Goal: Task Accomplishment & Management: Manage account settings

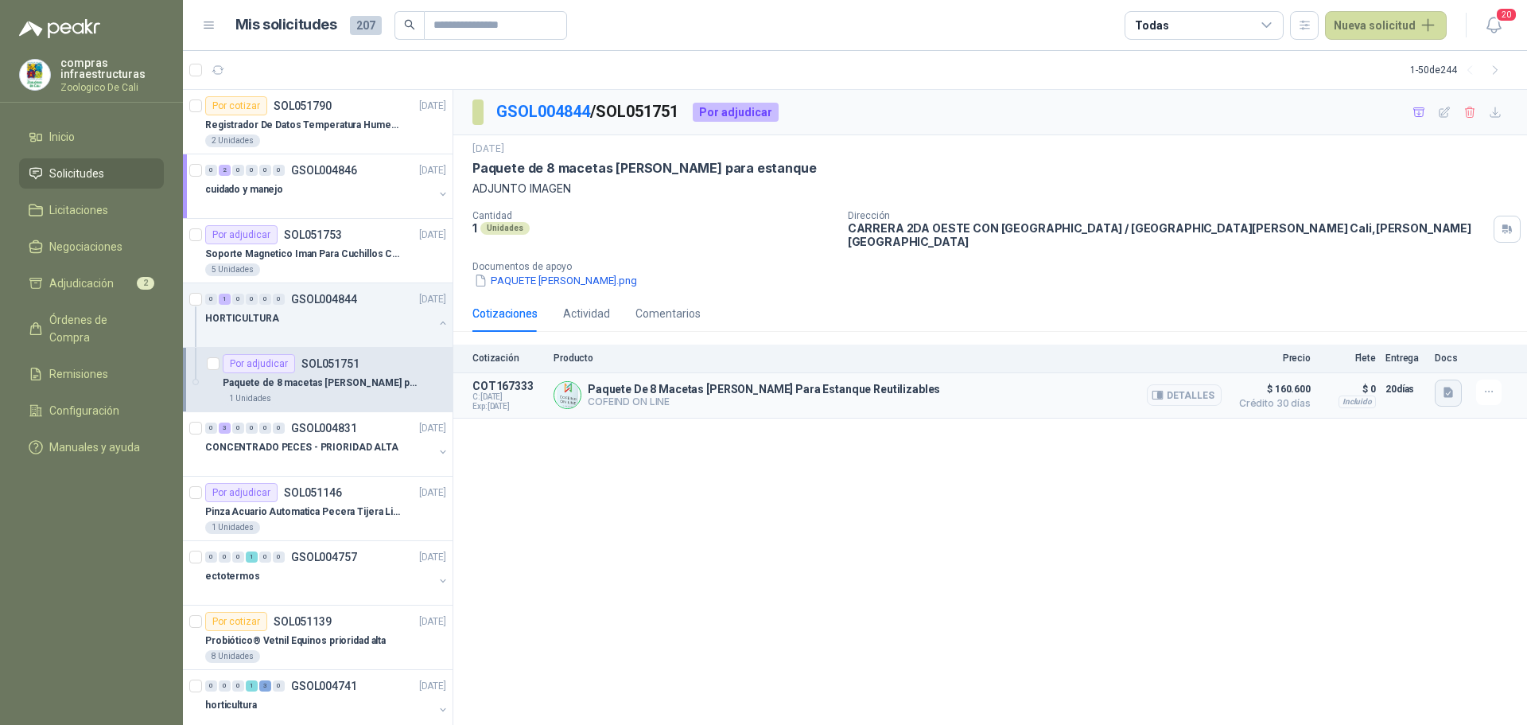
click at [1445, 387] on icon "button" at bounding box center [1448, 392] width 10 height 10
drag, startPoint x: 1355, startPoint y: 494, endPoint x: 1419, endPoint y: 459, distance: 72.6
click at [1359, 494] on div "GSOL004844 / SOL051751 Por adjudicar [DATE] Paquete de 8 macetas [PERSON_NAME] …" at bounding box center [990, 407] width 1074 height 635
click at [1450, 387] on icon "button" at bounding box center [1448, 392] width 10 height 10
click at [1413, 324] on button "detall_8macetas.JPG" at bounding box center [1391, 330] width 119 height 17
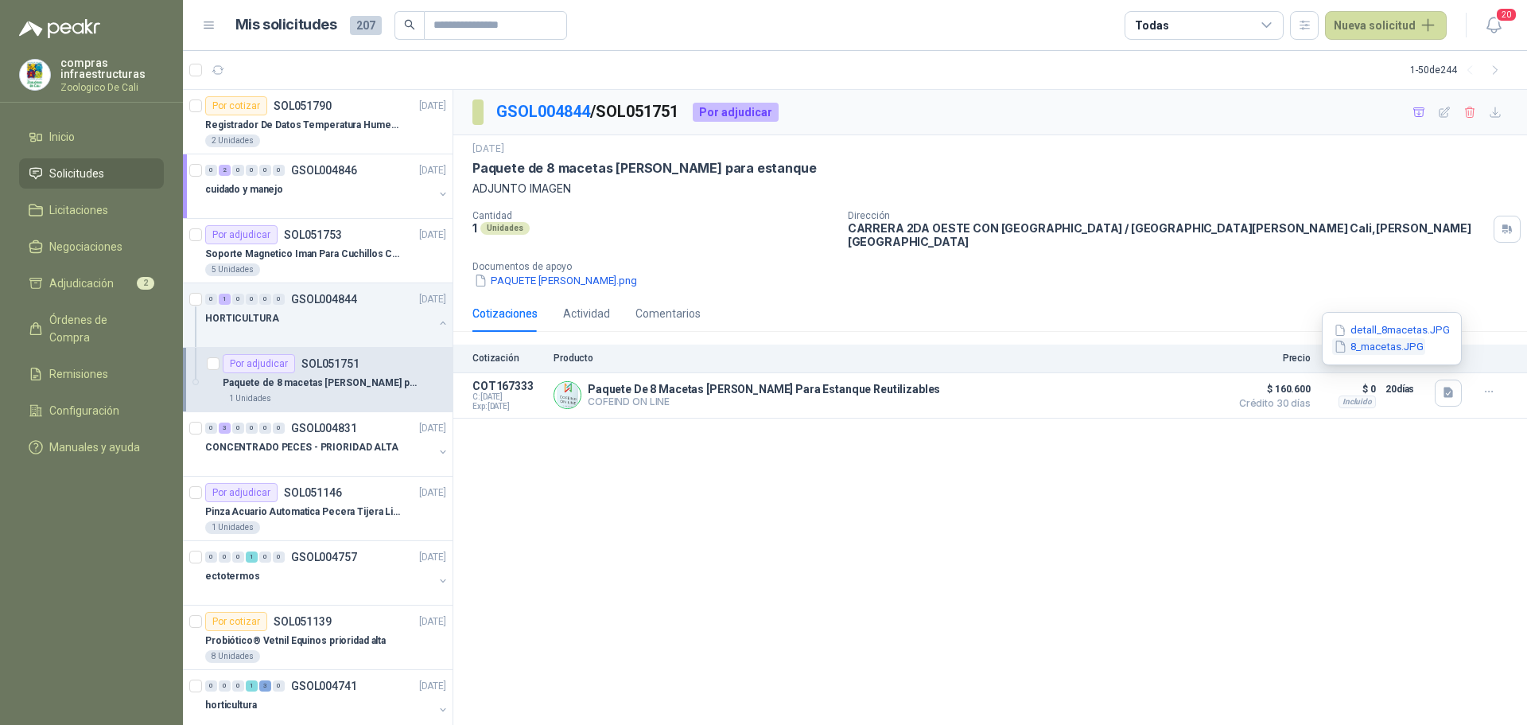
click at [1400, 344] on button "8_macetas.JPG" at bounding box center [1378, 346] width 93 height 17
click at [88, 283] on span "Adjudicación" at bounding box center [81, 282] width 64 height 17
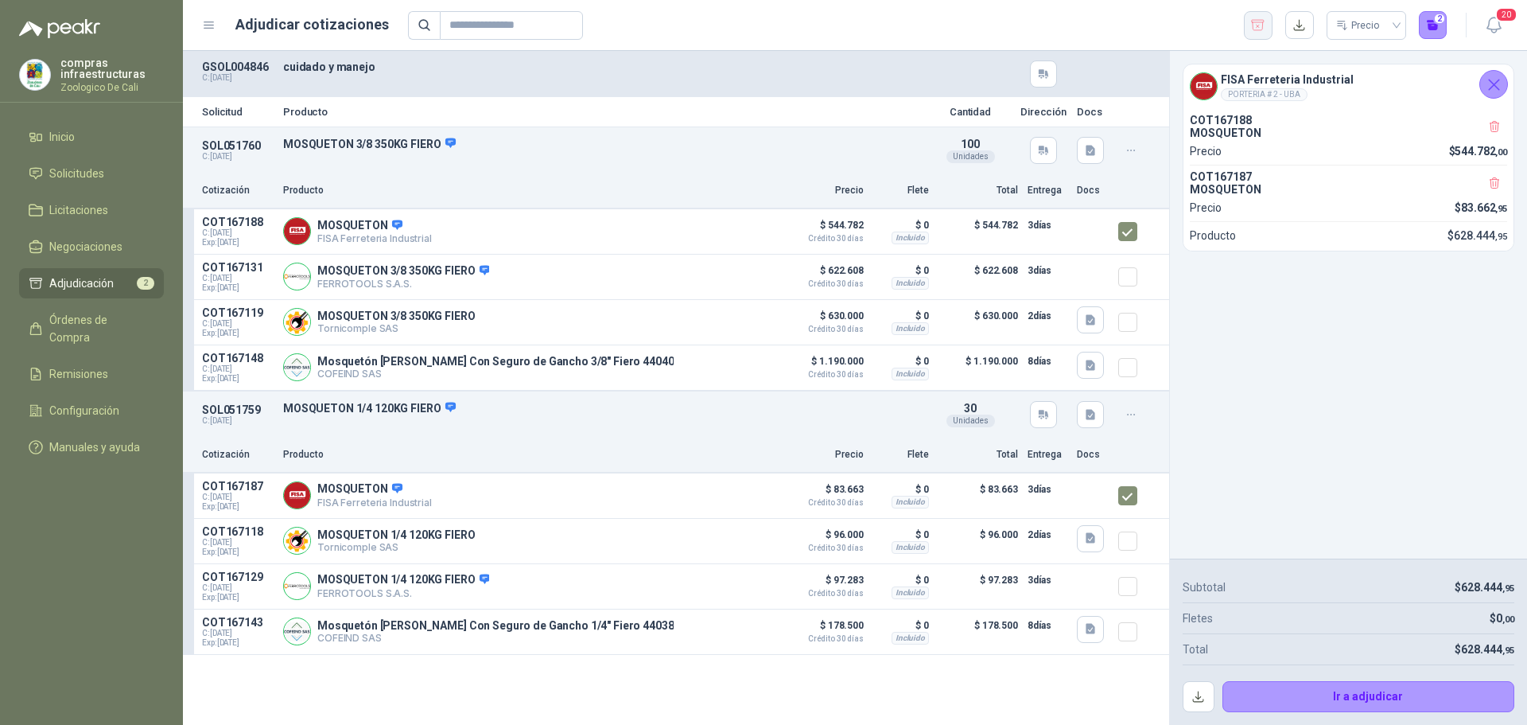
click at [1246, 22] on button "button" at bounding box center [1258, 25] width 29 height 29
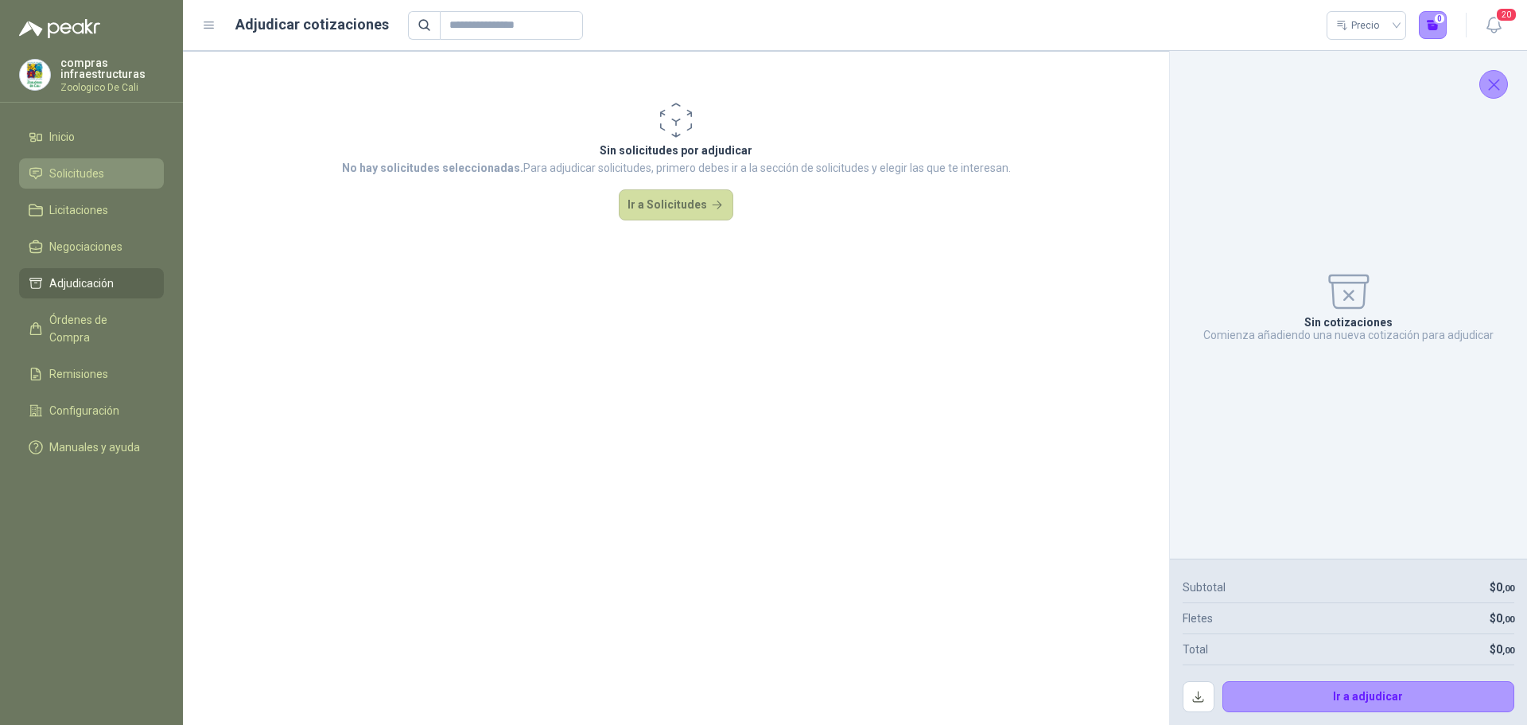
click at [88, 166] on span "Solicitudes" at bounding box center [76, 173] width 55 height 17
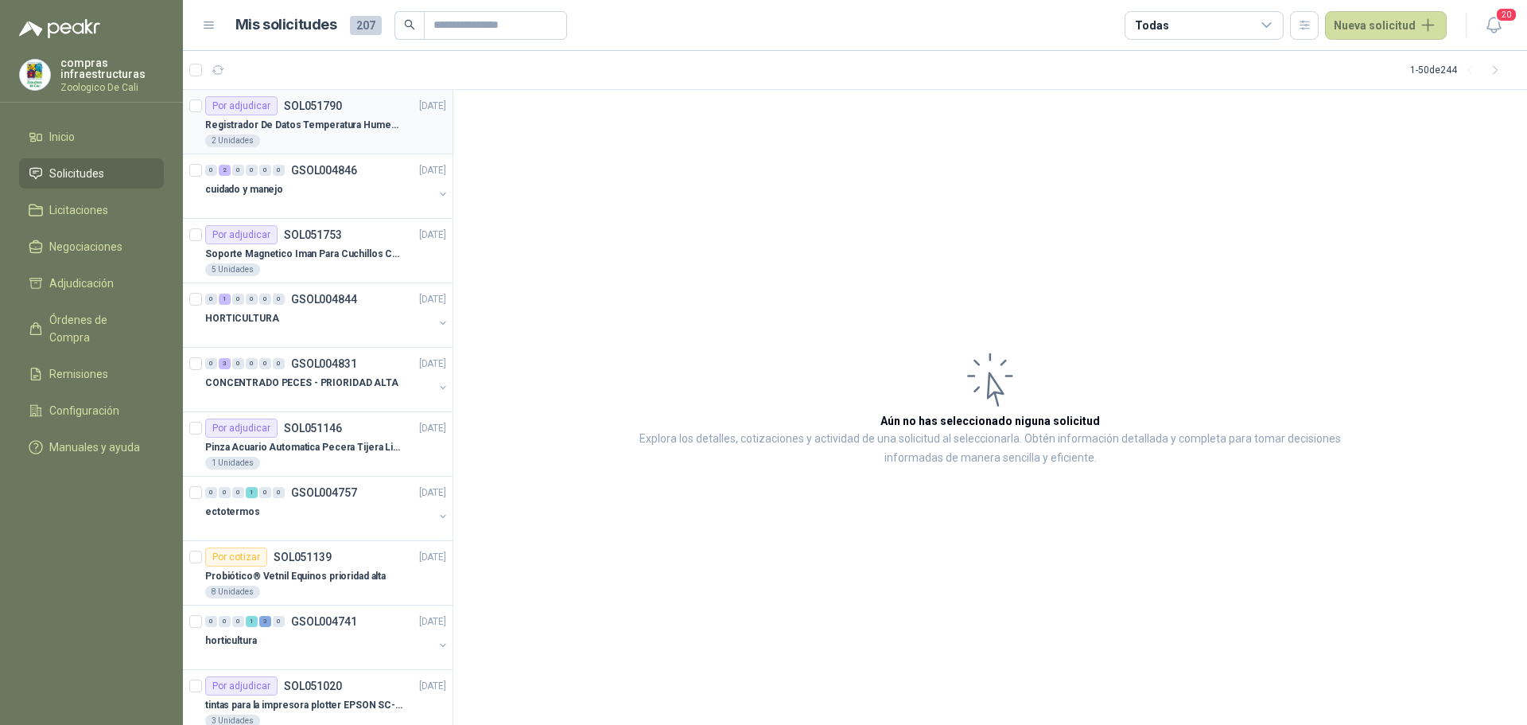
click at [303, 130] on p "Registrador De Datos Temperatura Humedad Usb 32.000 Registro" at bounding box center [304, 125] width 198 height 15
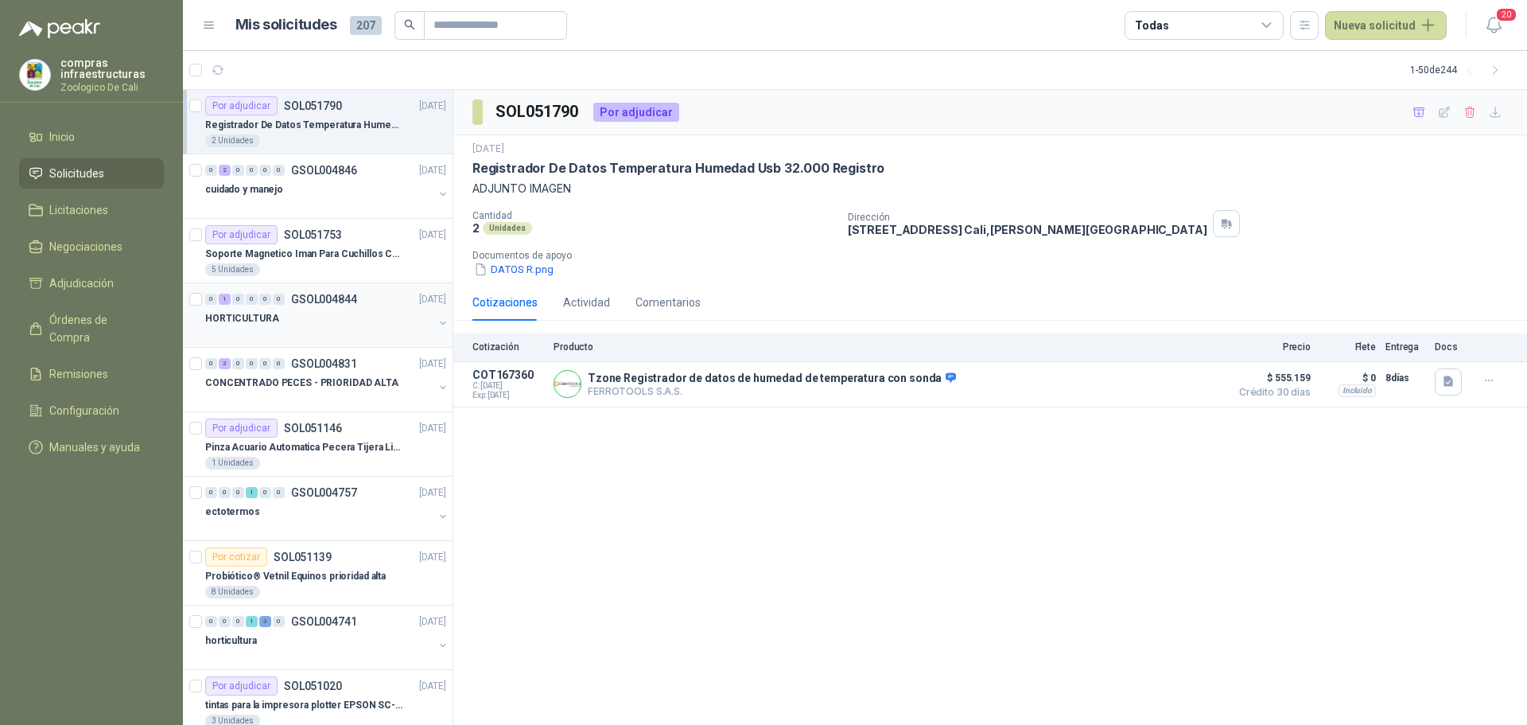
click at [321, 315] on div "HORTICULTURA" at bounding box center [319, 318] width 228 height 19
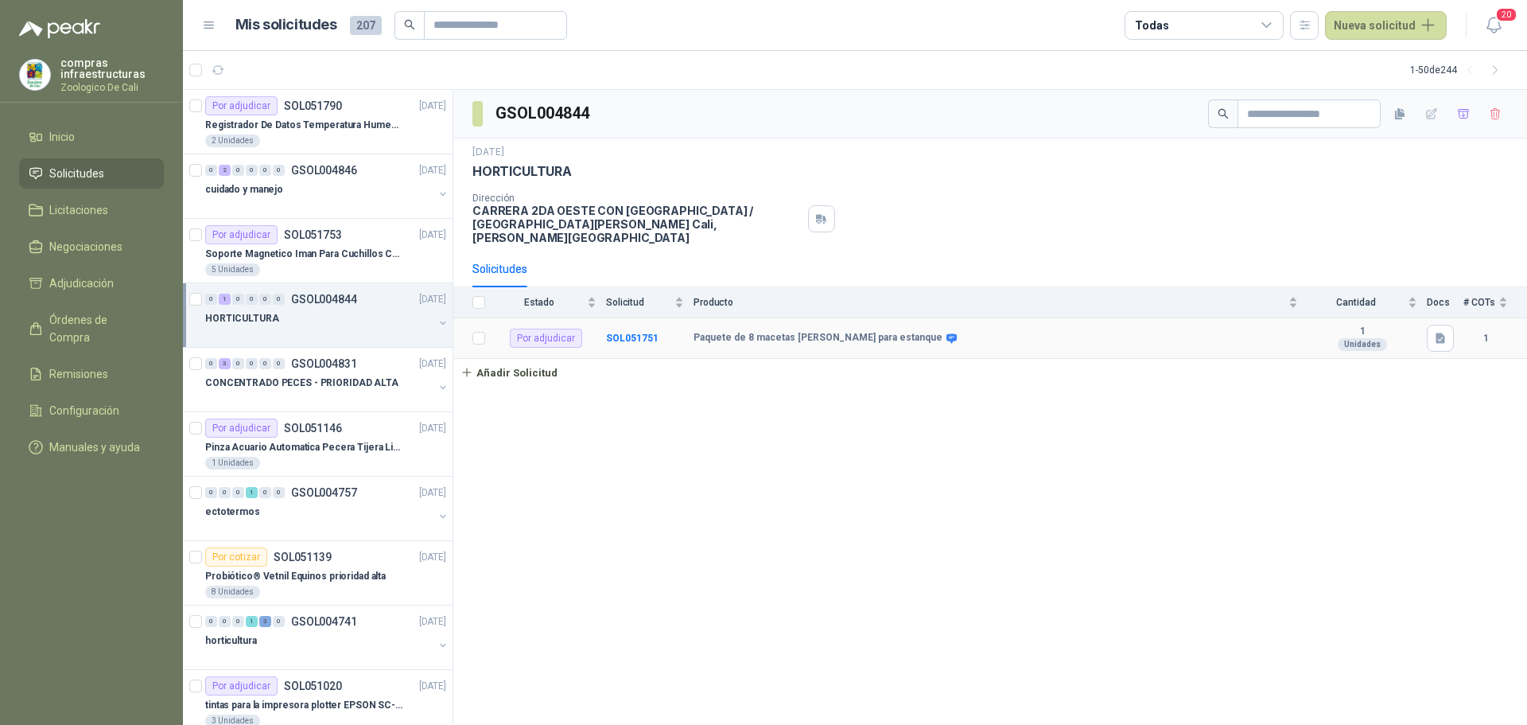
click at [1498, 335] on td "1" at bounding box center [1495, 338] width 64 height 41
click at [631, 332] on b "SOL051751" at bounding box center [632, 337] width 52 height 11
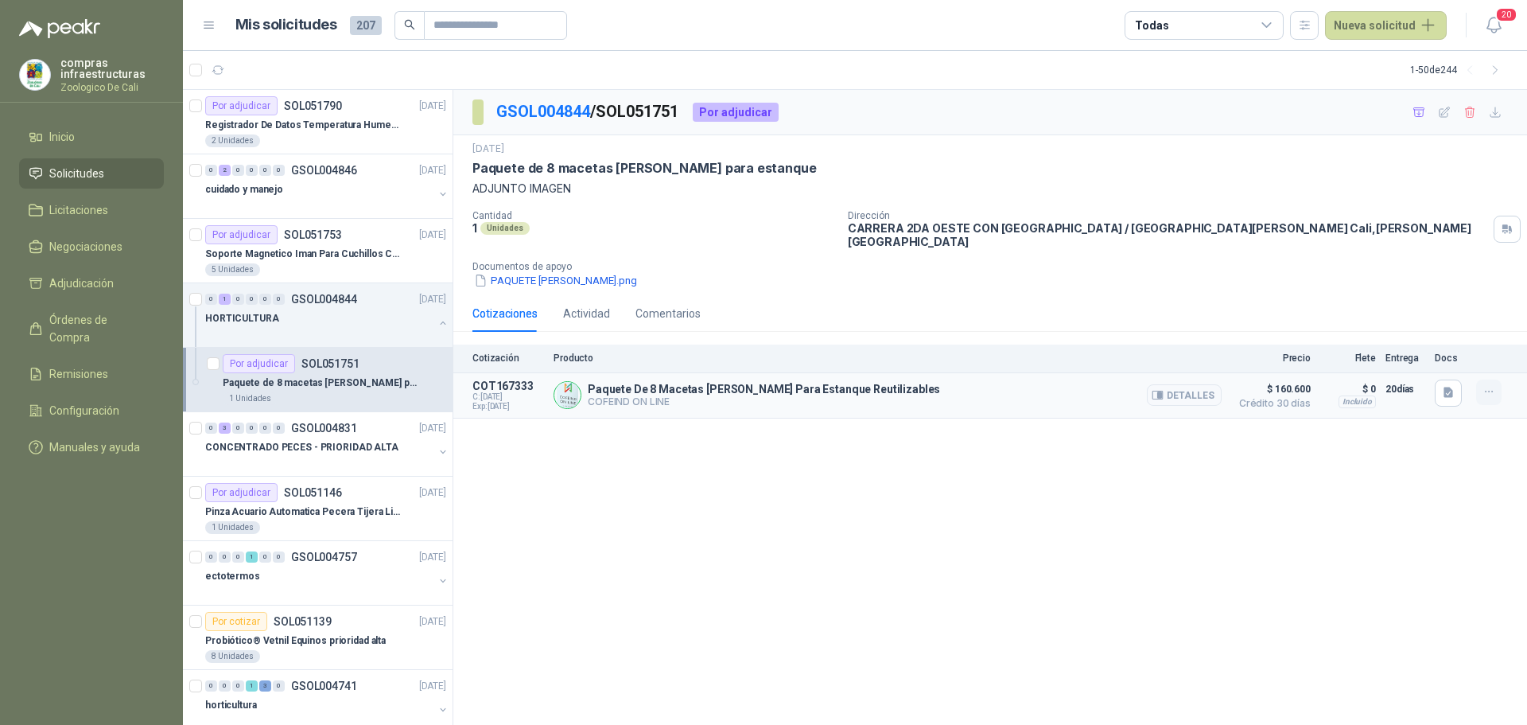
click at [1483, 385] on icon "button" at bounding box center [1489, 392] width 14 height 14
click at [1464, 326] on button "Añadir" at bounding box center [1456, 317] width 127 height 25
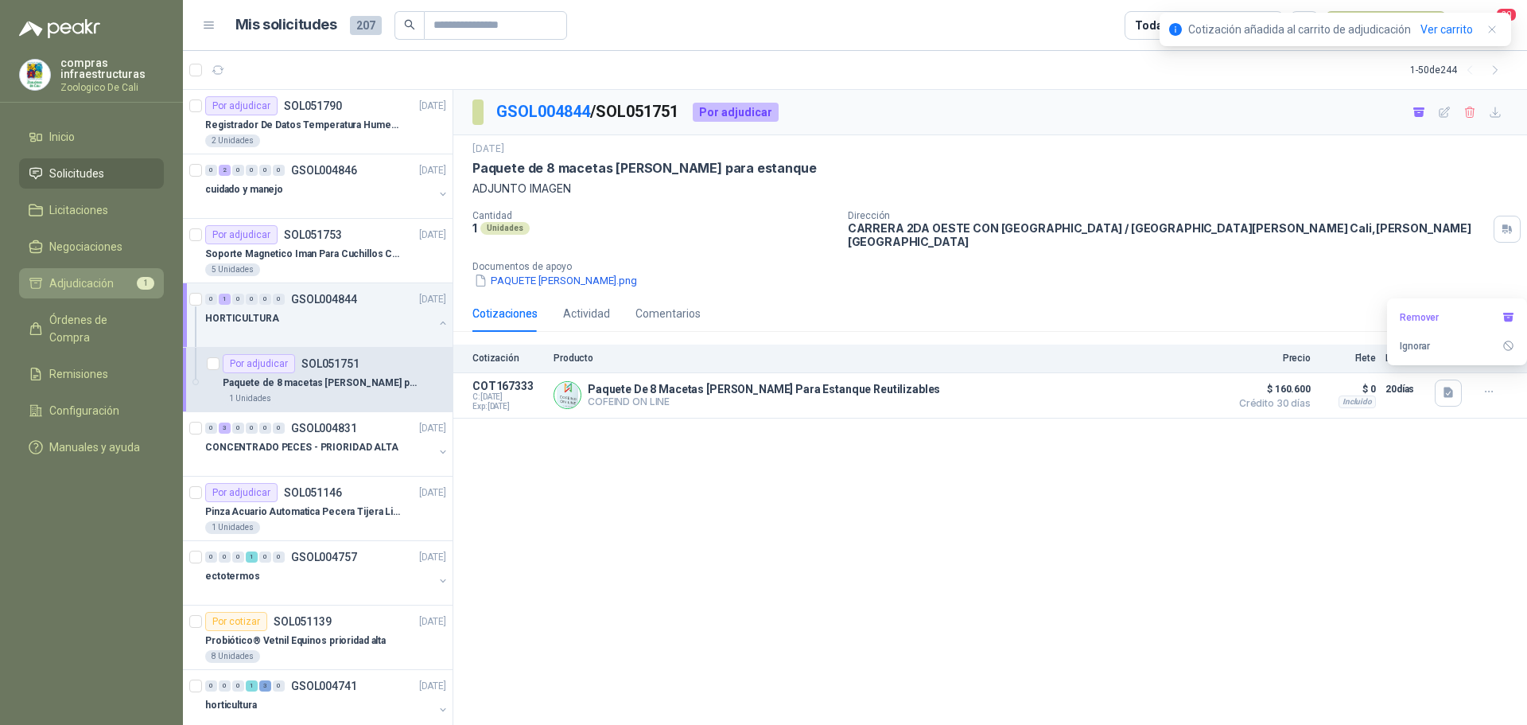
click at [134, 278] on li "Adjudicación 1" at bounding box center [92, 282] width 126 height 17
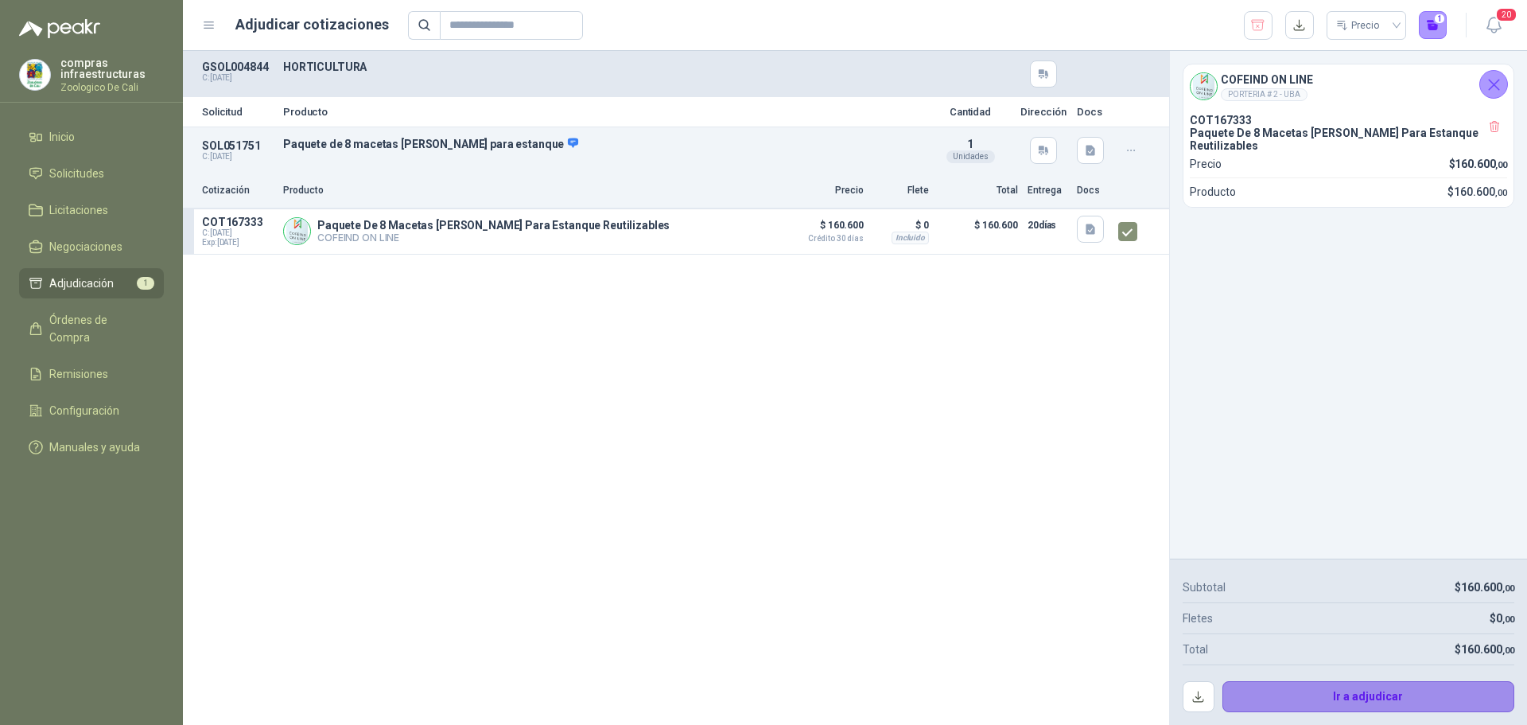
click at [1397, 695] on button "Ir a adjudicar" at bounding box center [1368, 697] width 293 height 32
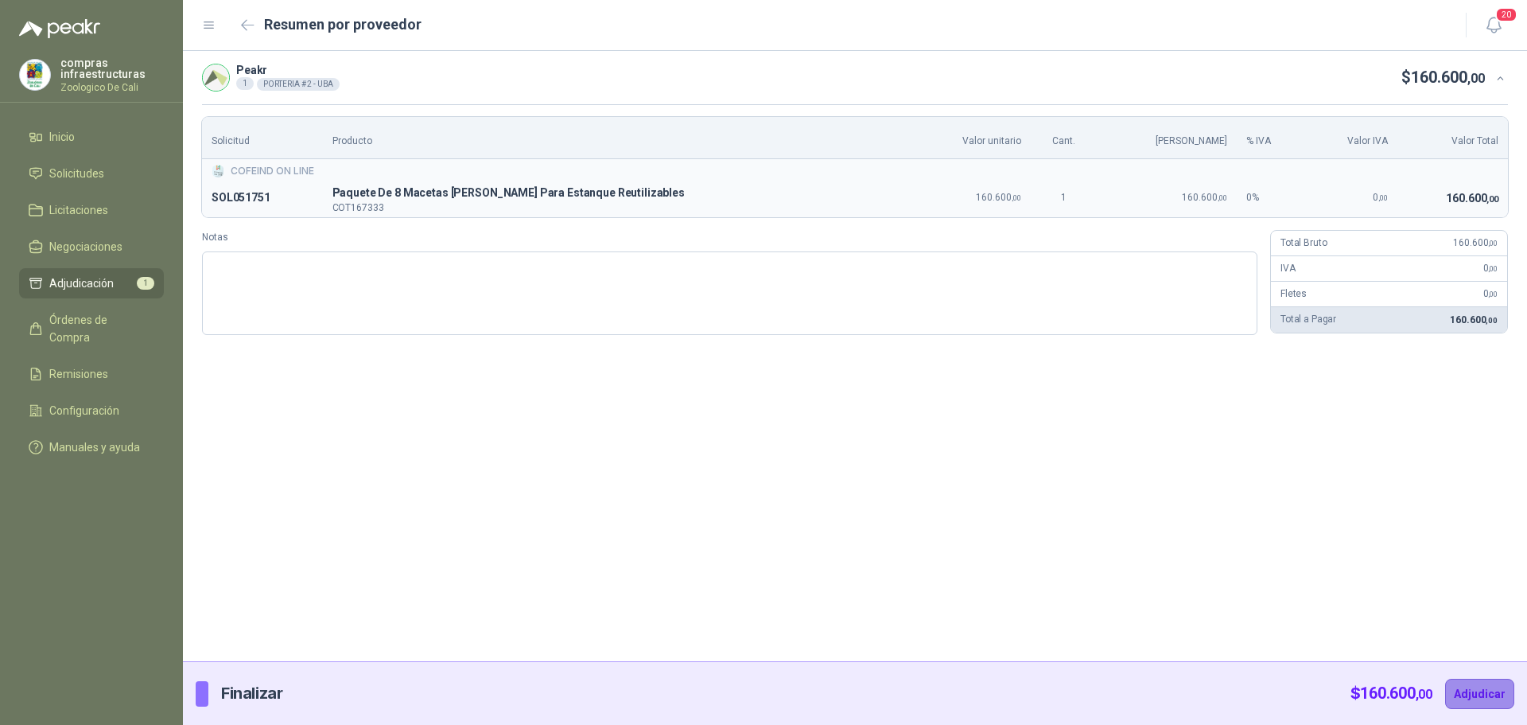
click at [1477, 686] on button "Adjudicar" at bounding box center [1479, 693] width 69 height 30
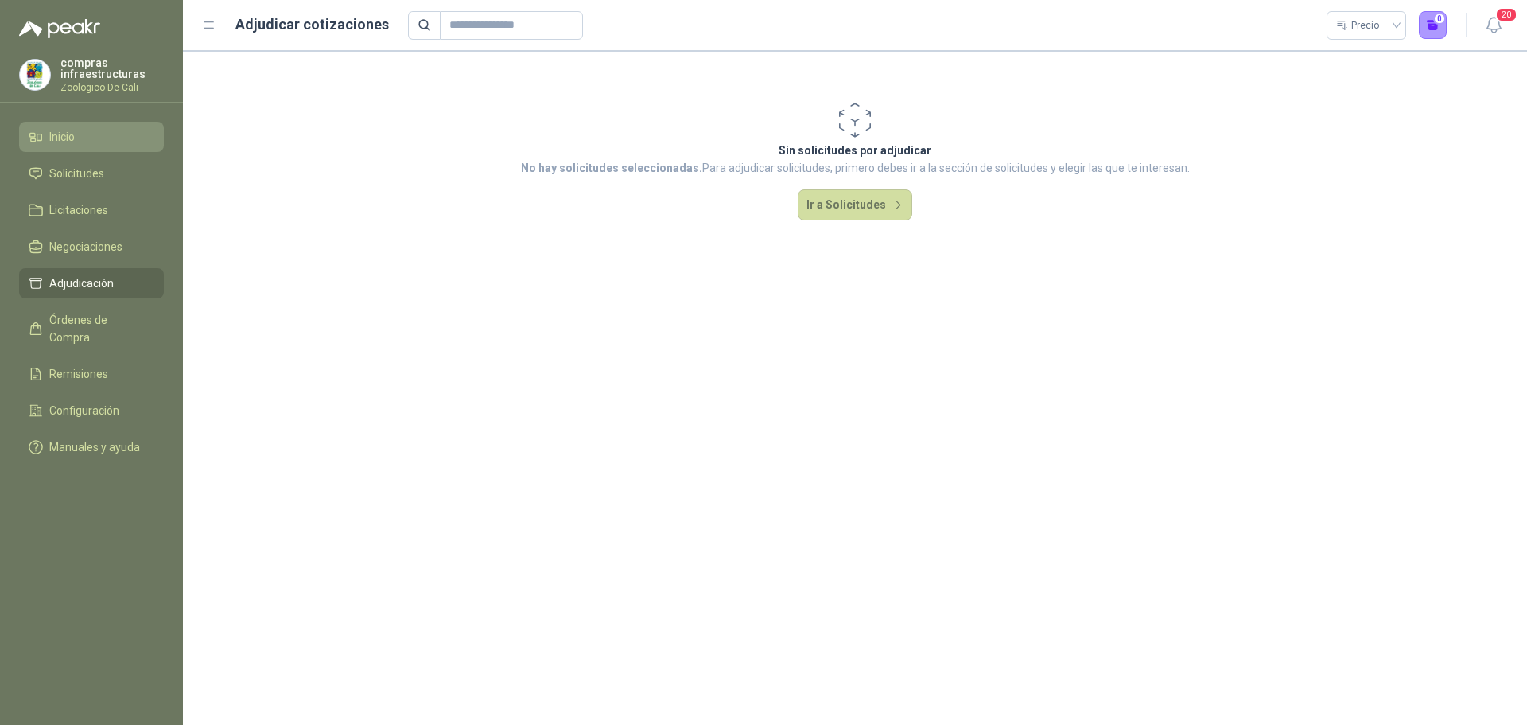
click at [75, 148] on link "Inicio" at bounding box center [91, 137] width 145 height 30
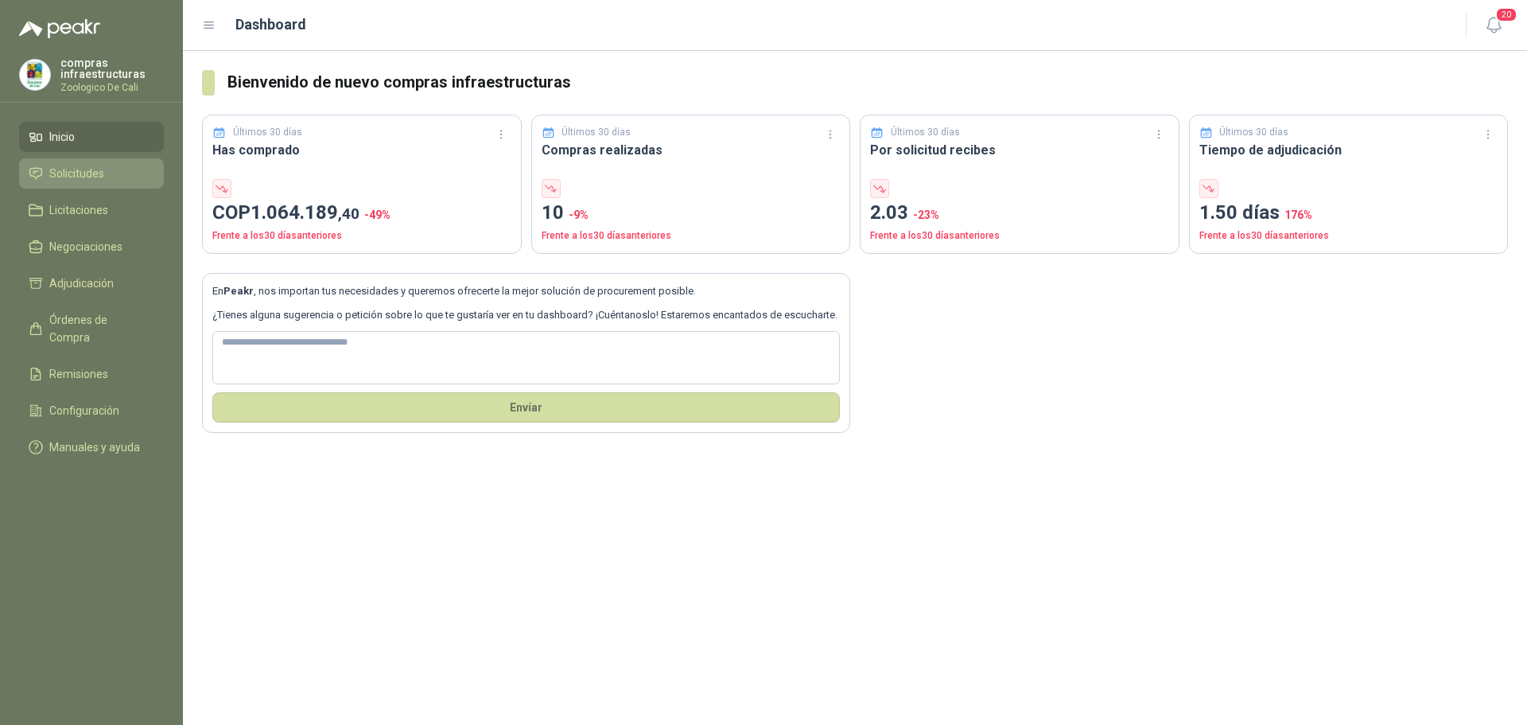
click at [127, 182] on link "Solicitudes" at bounding box center [91, 173] width 145 height 30
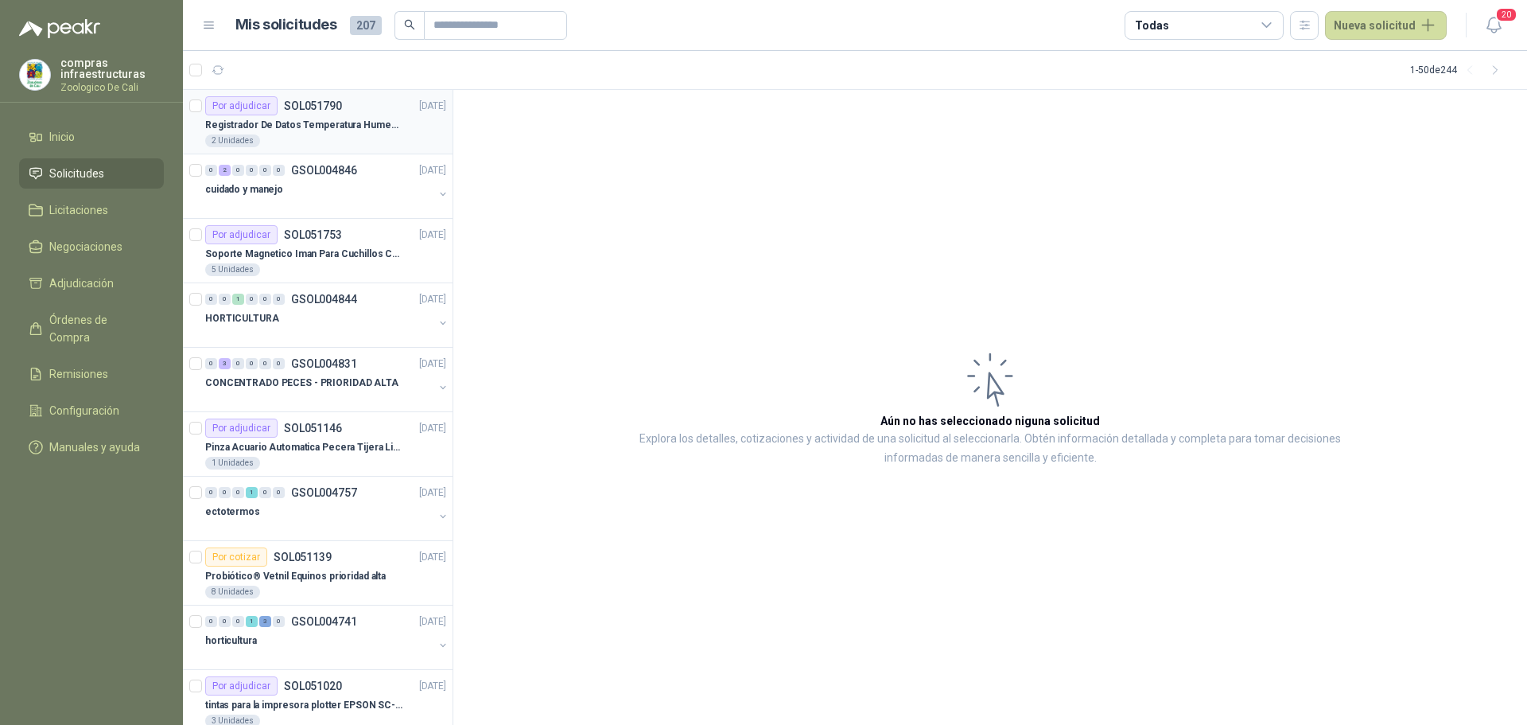
click at [288, 119] on p "Registrador De Datos Temperatura Humedad Usb 32.000 Registro" at bounding box center [304, 125] width 198 height 15
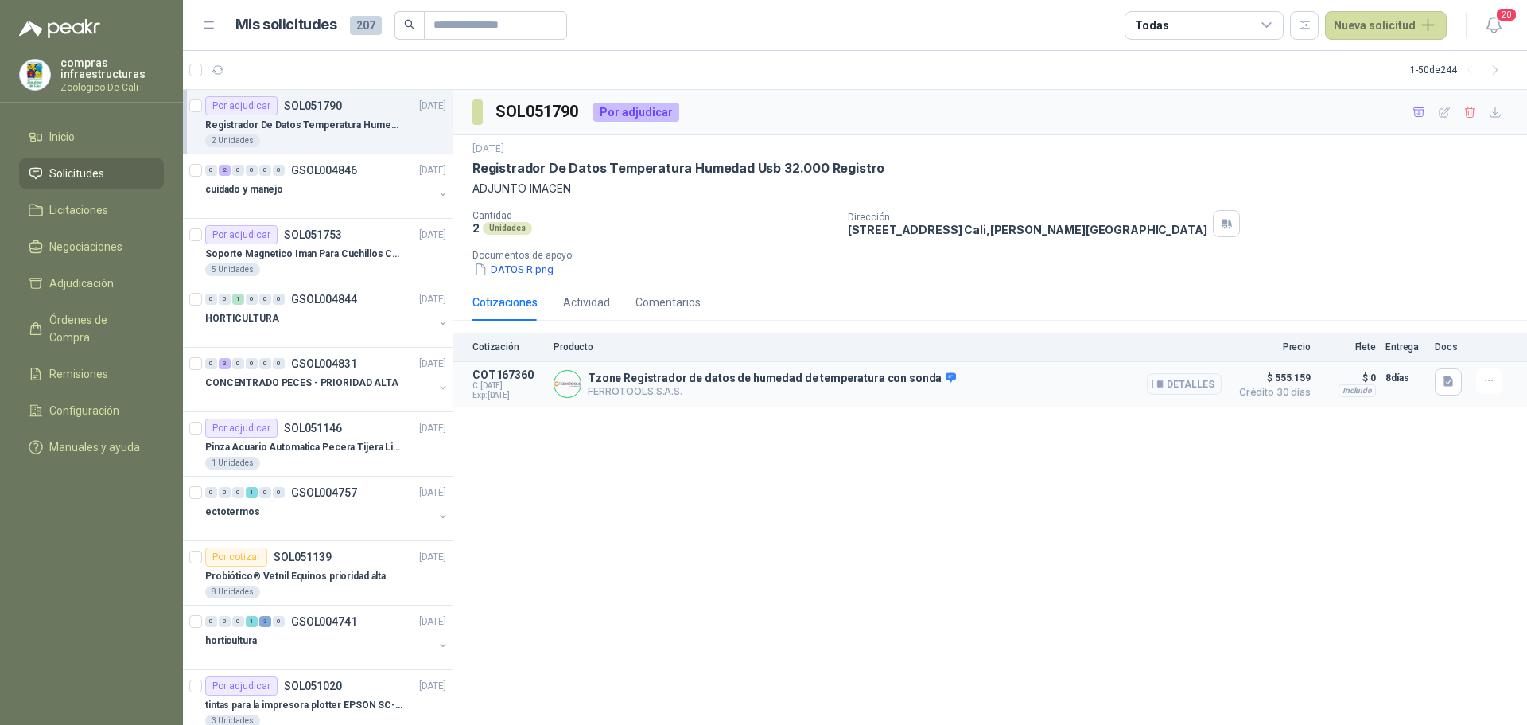
click at [1183, 389] on button "Detalles" at bounding box center [1184, 383] width 75 height 21
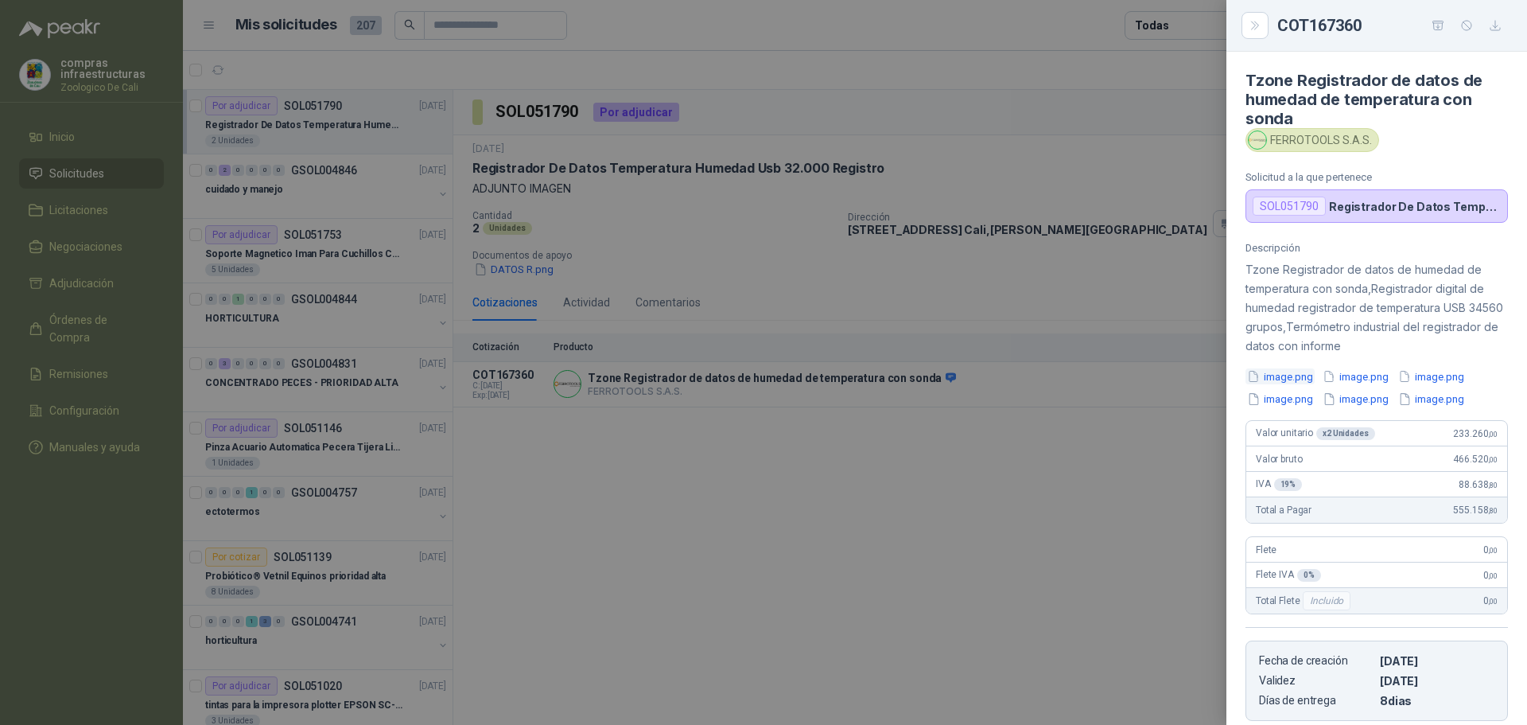
click at [1299, 376] on button "image.png" at bounding box center [1279, 376] width 69 height 17
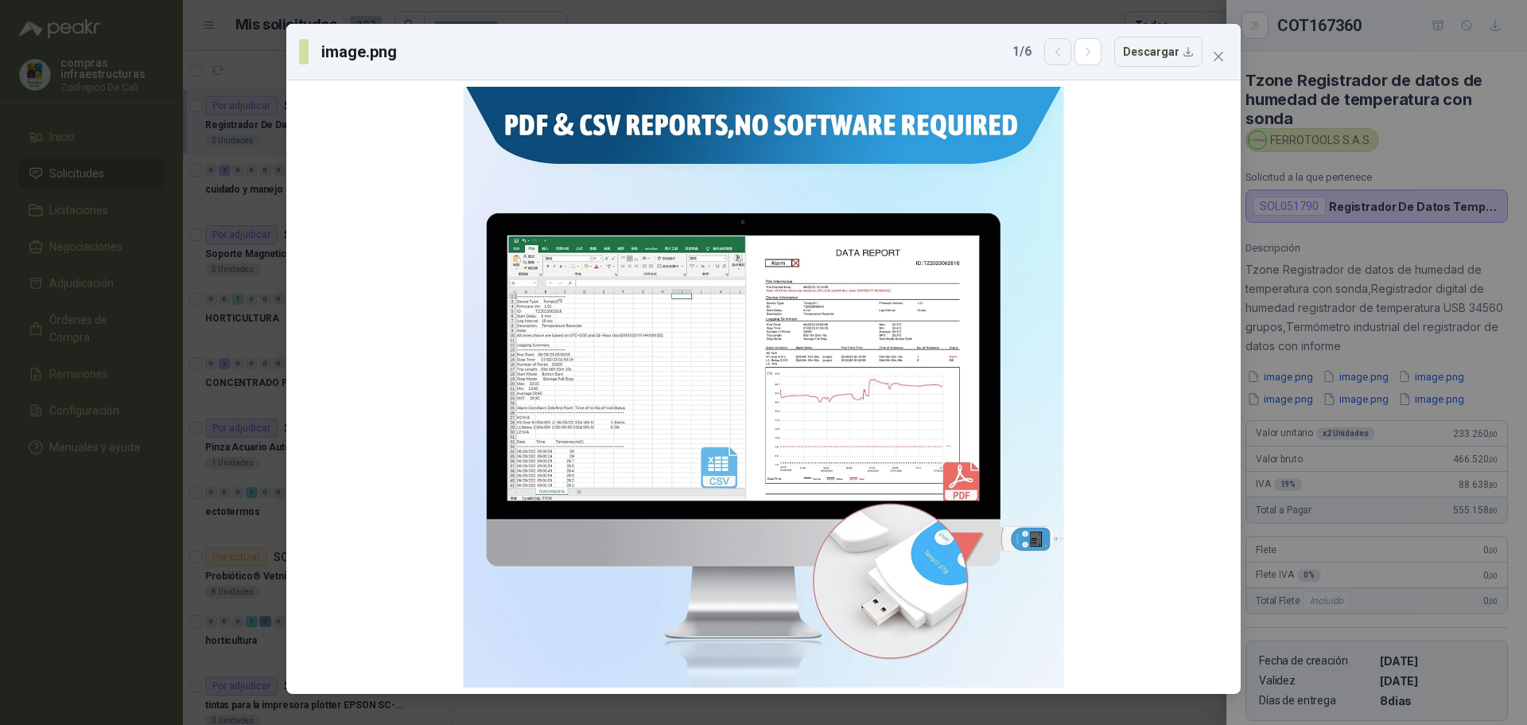
click at [1071, 50] on button "button" at bounding box center [1057, 51] width 27 height 27
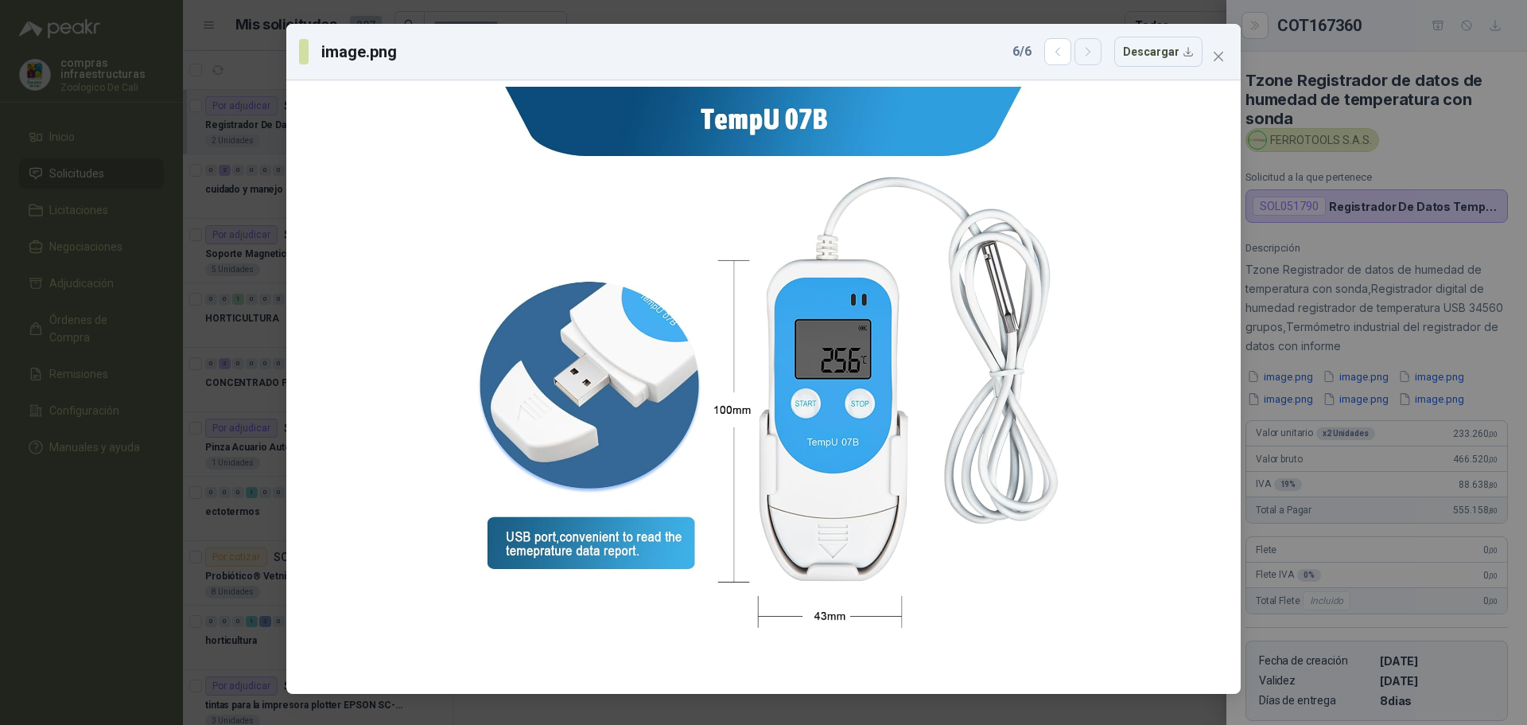
click at [1095, 50] on icon "button" at bounding box center [1089, 52] width 14 height 14
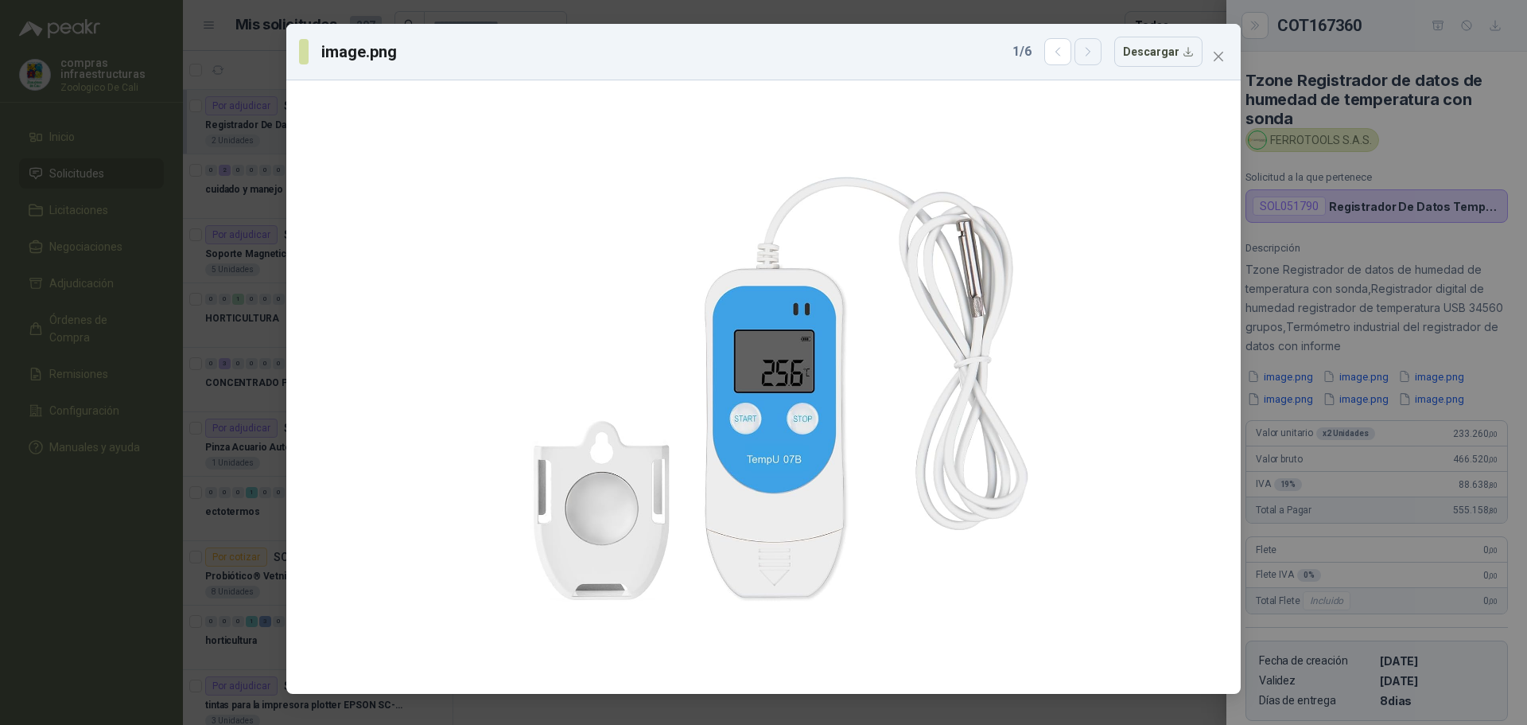
click at [1094, 50] on icon "button" at bounding box center [1089, 52] width 14 height 14
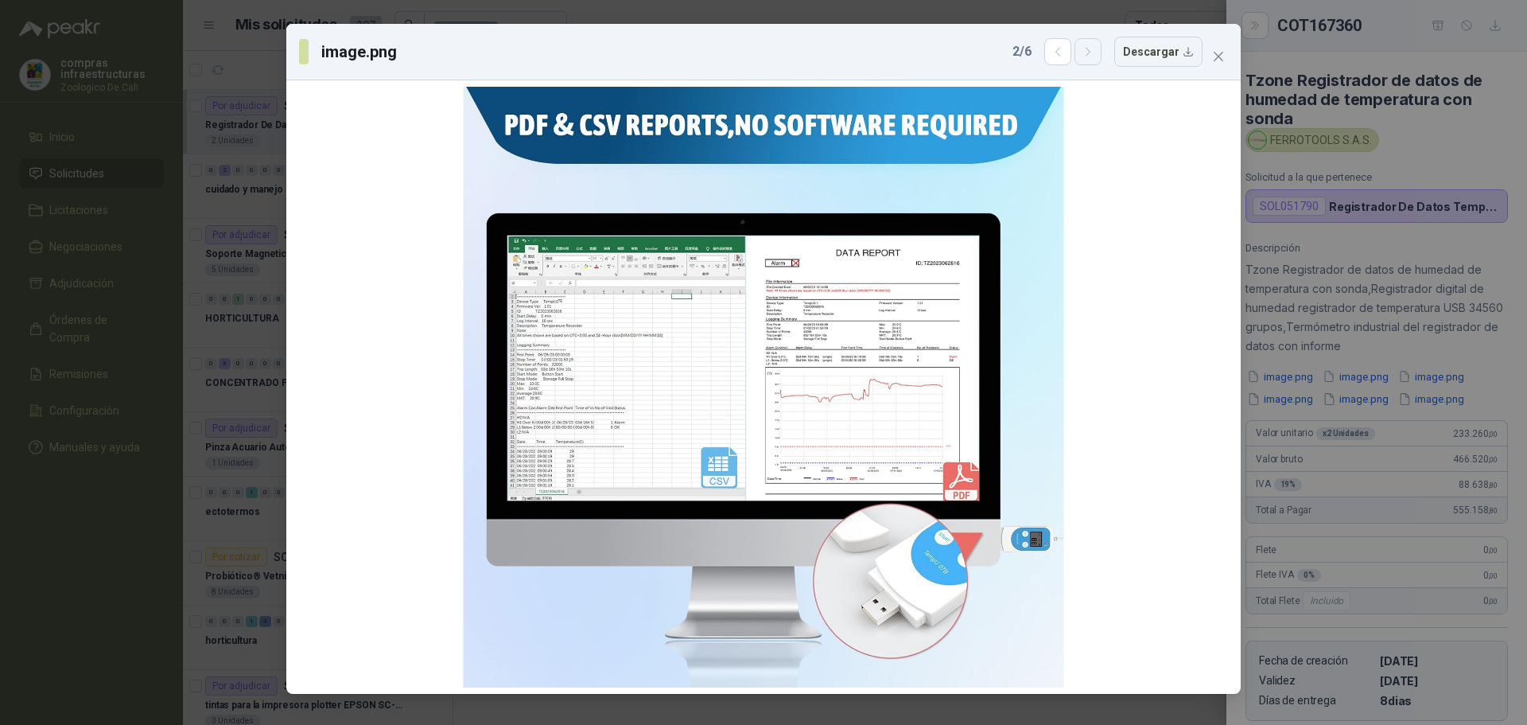
click at [1094, 50] on icon "button" at bounding box center [1089, 52] width 14 height 14
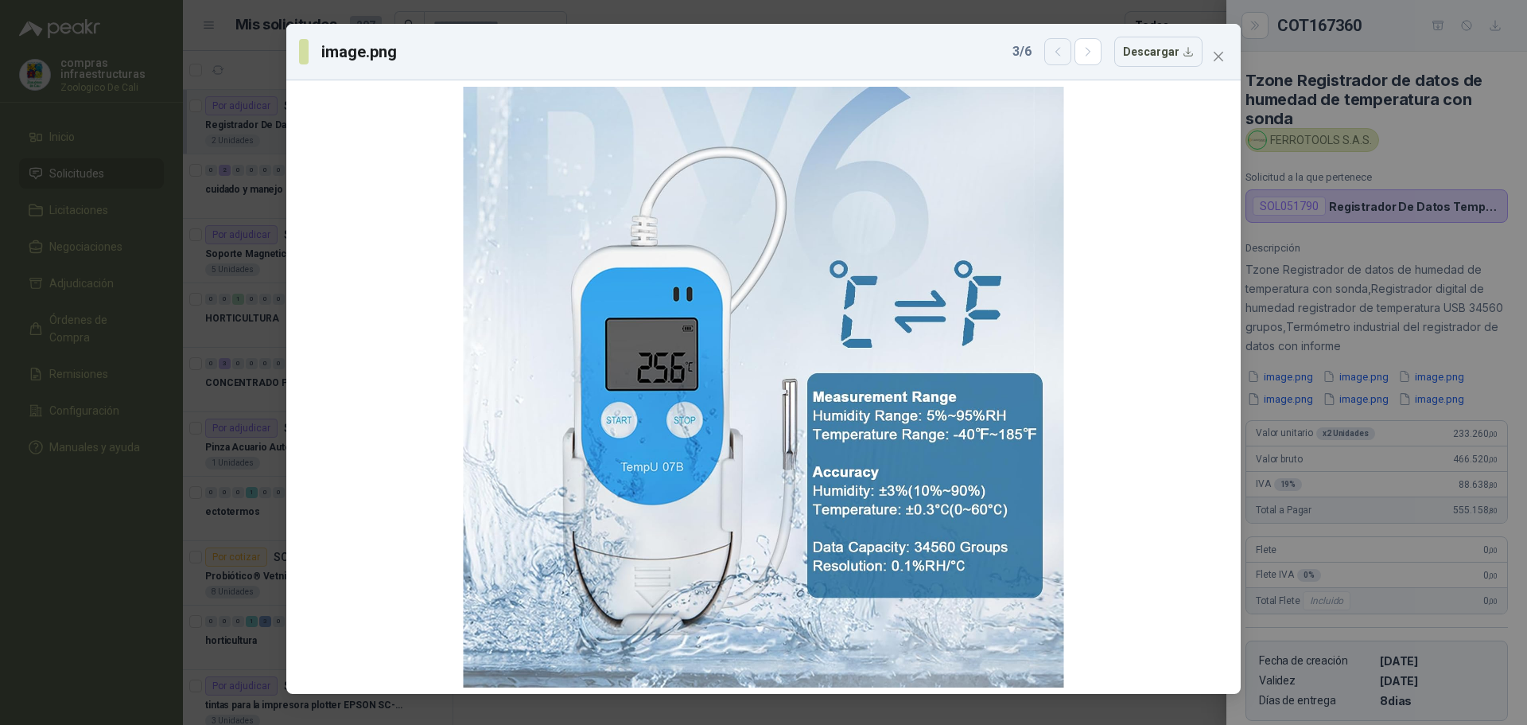
click at [1058, 51] on icon "button" at bounding box center [1058, 52] width 14 height 14
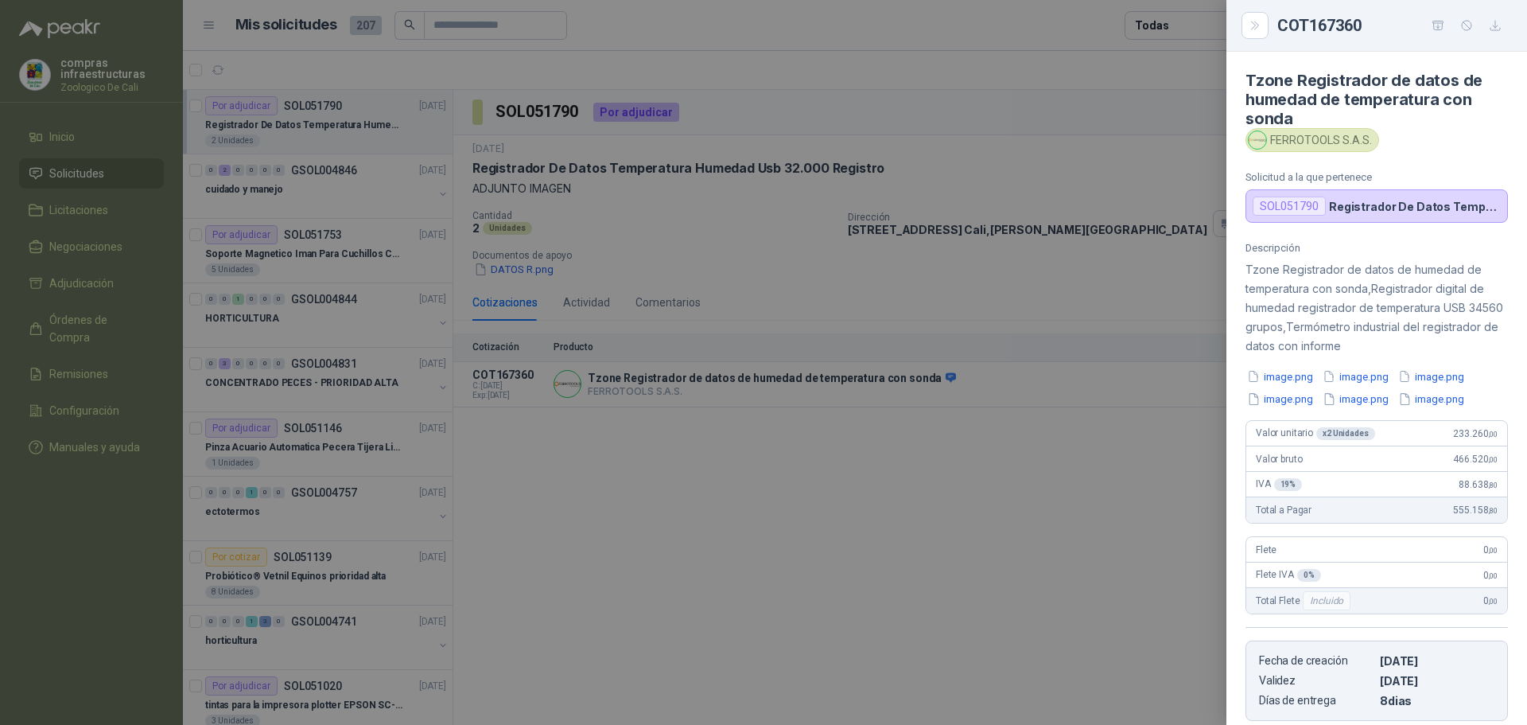
click at [776, 497] on div at bounding box center [763, 362] width 1527 height 725
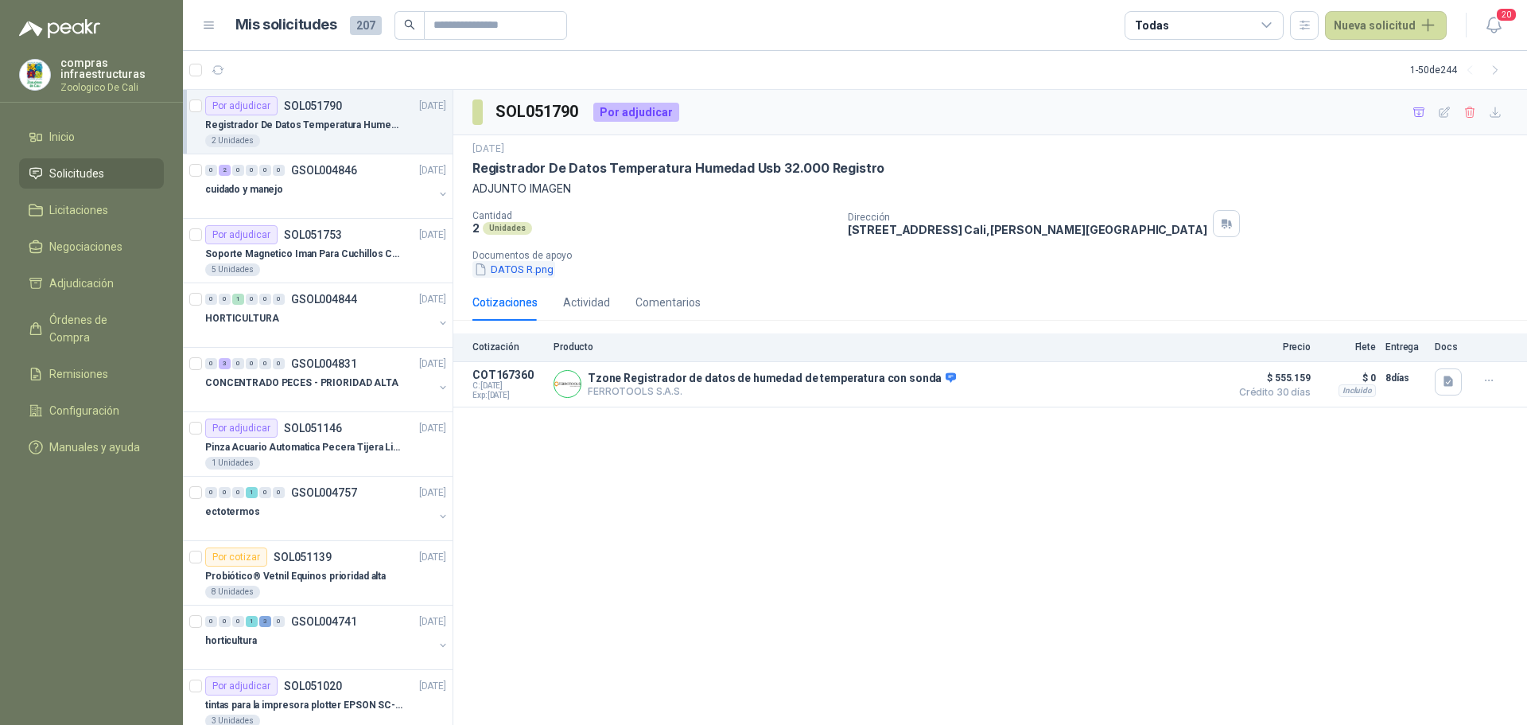
click at [507, 270] on button "DATOS R.png" at bounding box center [513, 269] width 83 height 17
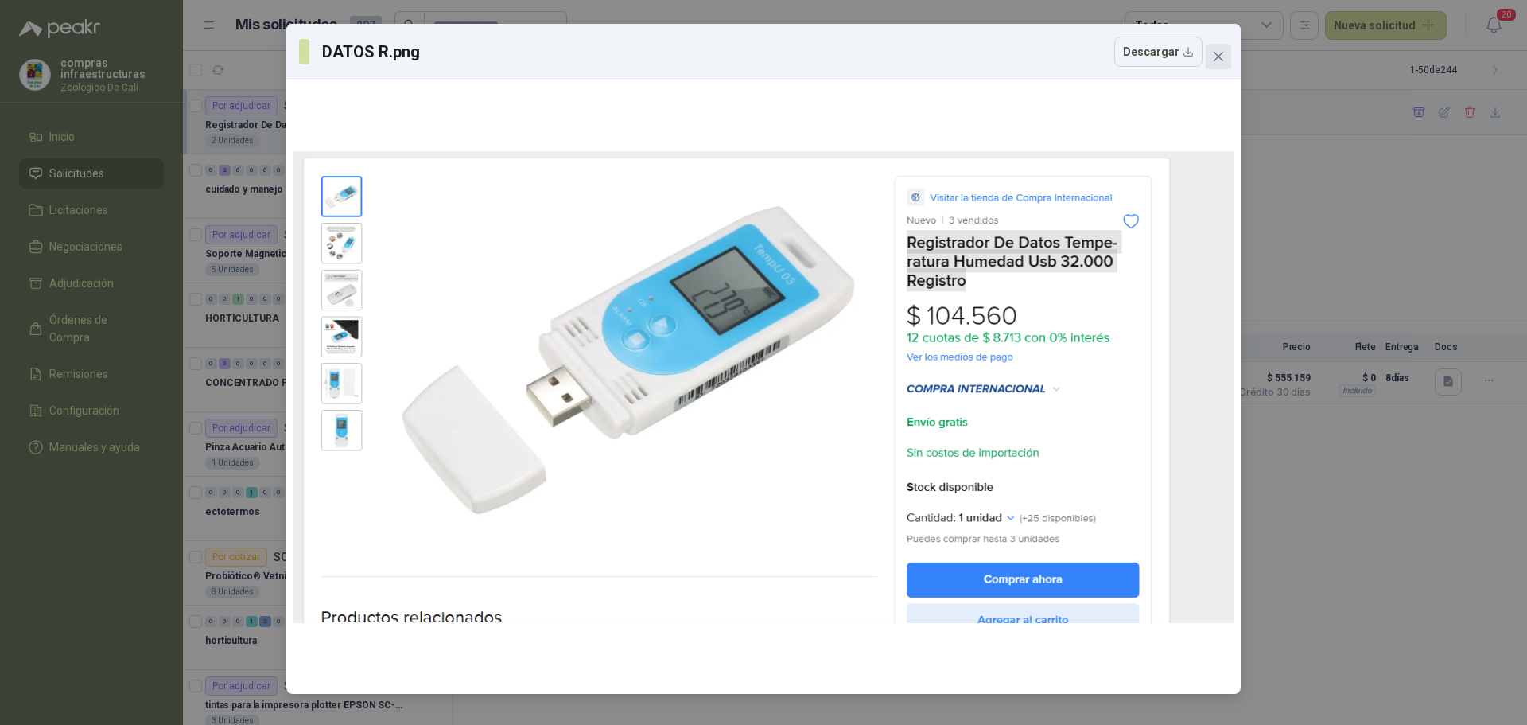
click at [1221, 56] on icon "close" at bounding box center [1218, 56] width 13 height 13
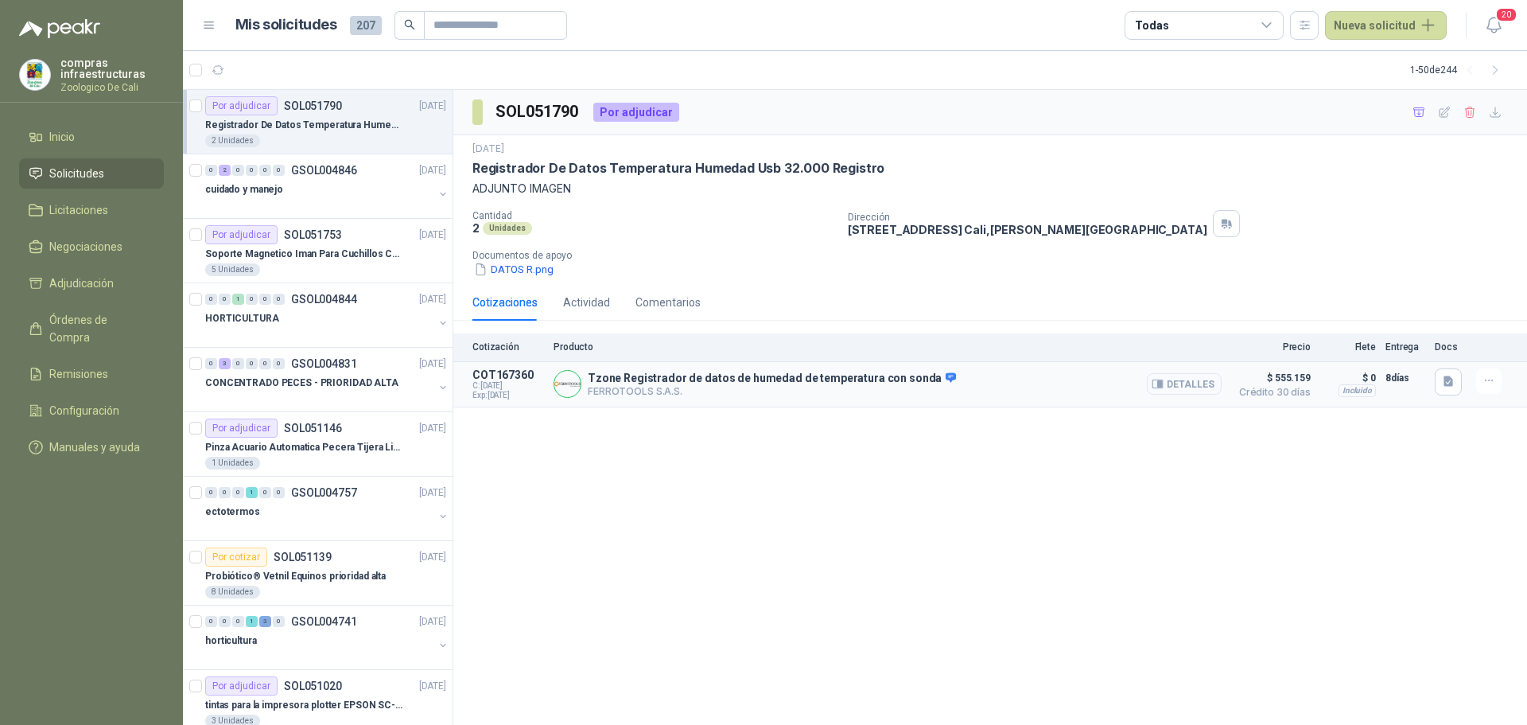
click at [1178, 387] on button "Detalles" at bounding box center [1184, 383] width 75 height 21
click at [114, 202] on li "Licitaciones" at bounding box center [92, 209] width 126 height 17
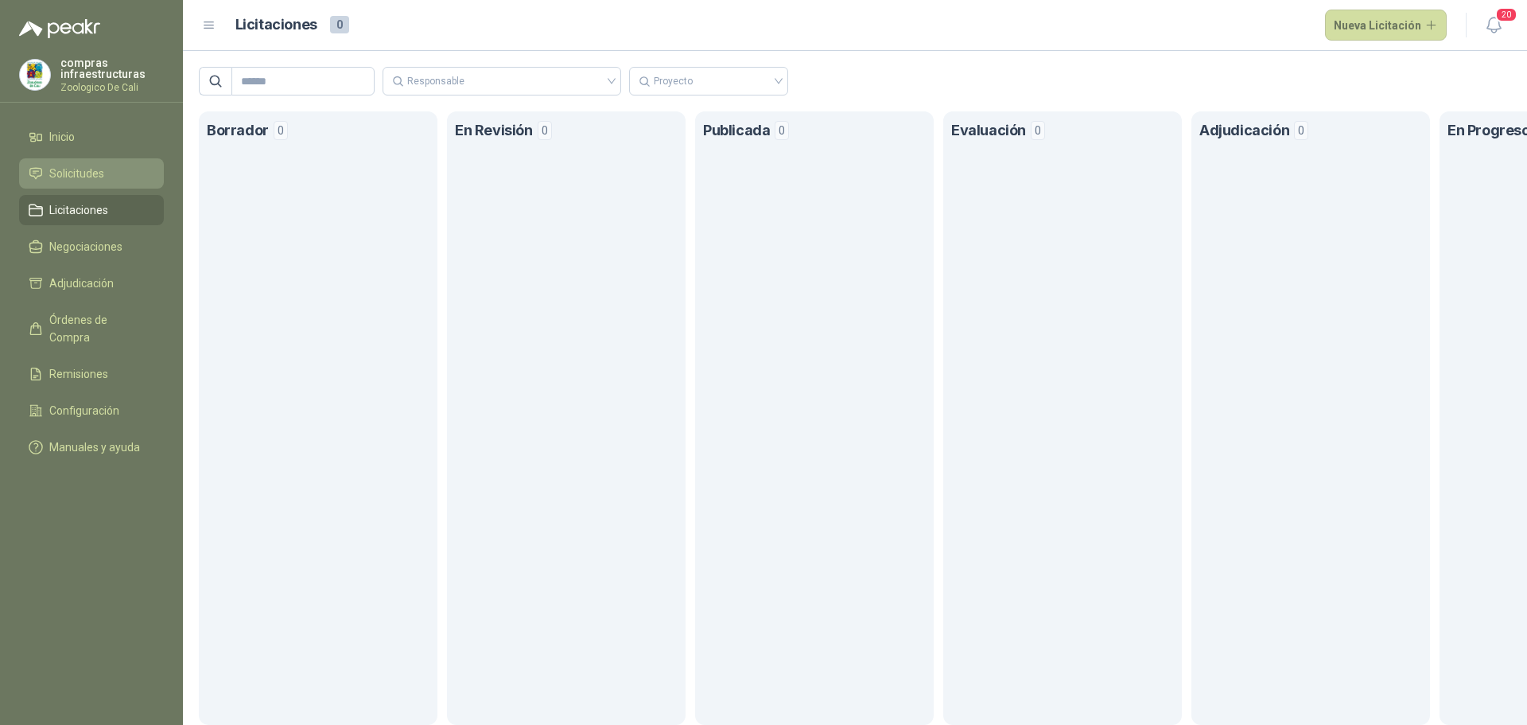
click at [115, 178] on li "Solicitudes" at bounding box center [92, 173] width 126 height 17
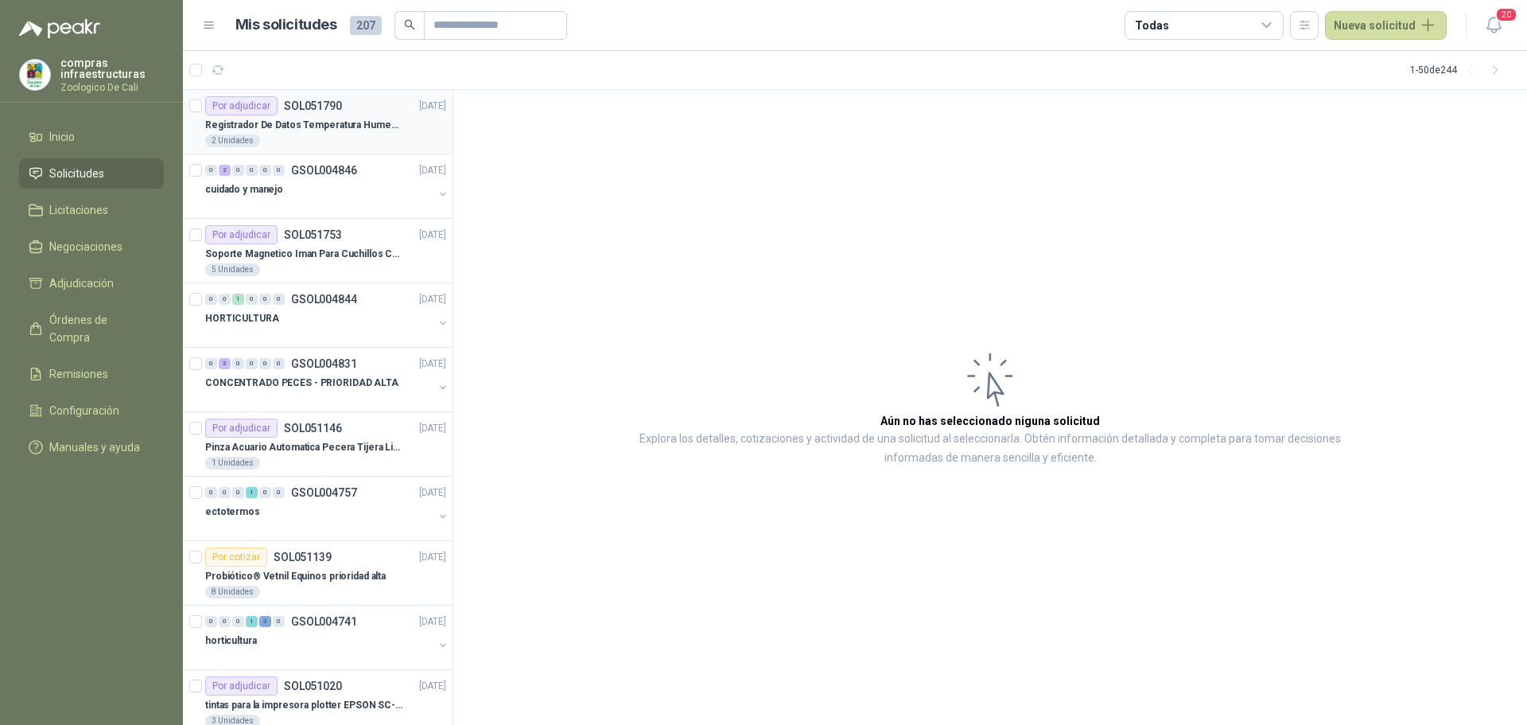
click at [283, 128] on p "Registrador De Datos Temperatura Humedad Usb 32.000 Registro" at bounding box center [304, 125] width 198 height 15
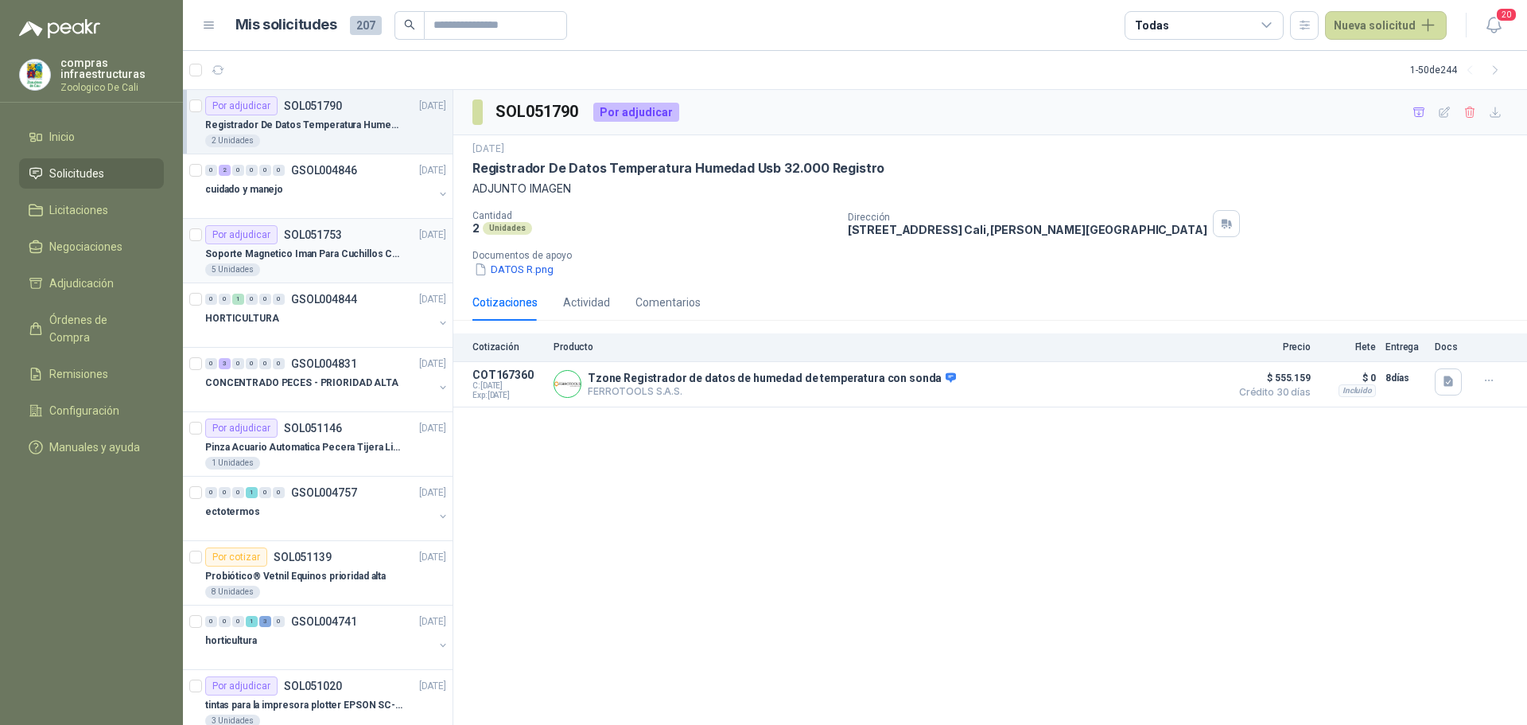
click at [266, 229] on div "Por adjudicar" at bounding box center [241, 234] width 72 height 19
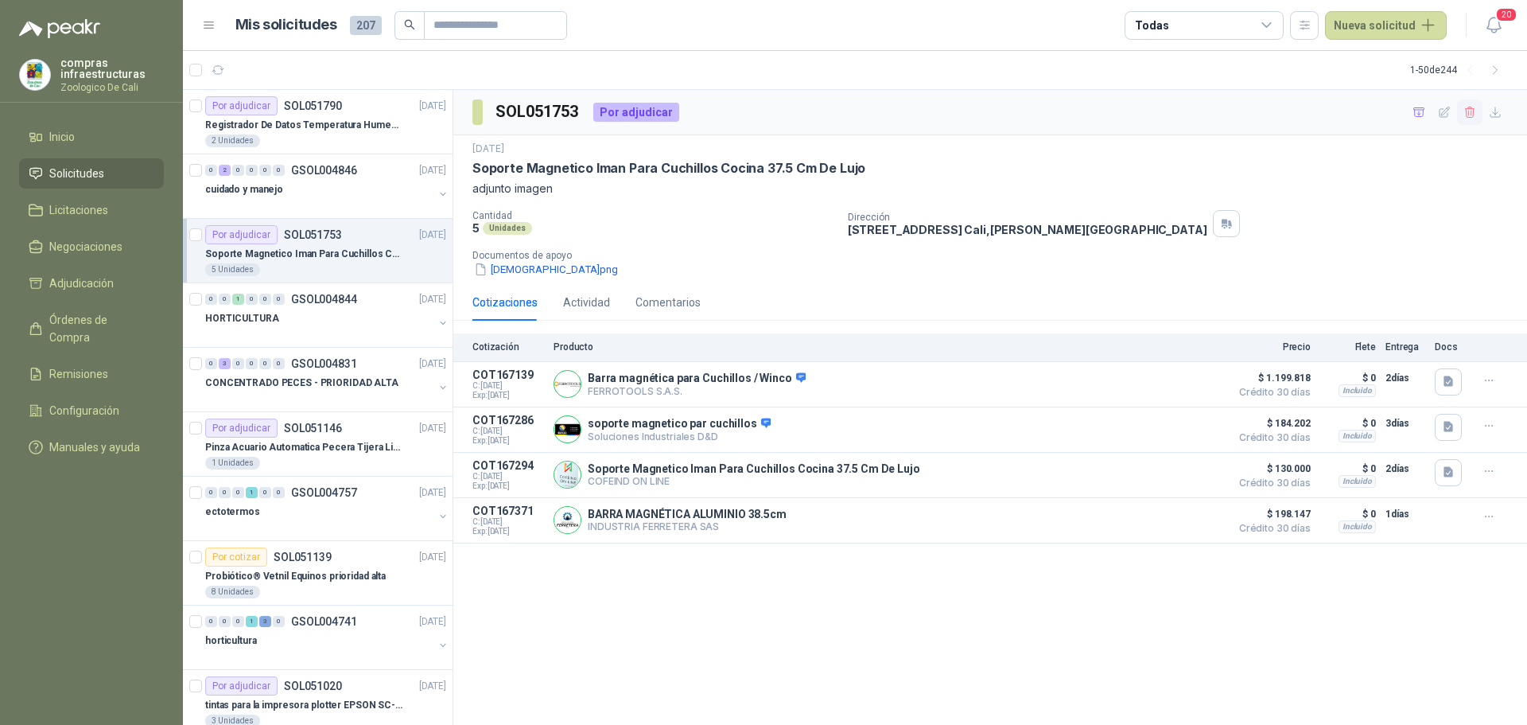
click at [1474, 112] on icon "button" at bounding box center [1469, 112] width 9 height 11
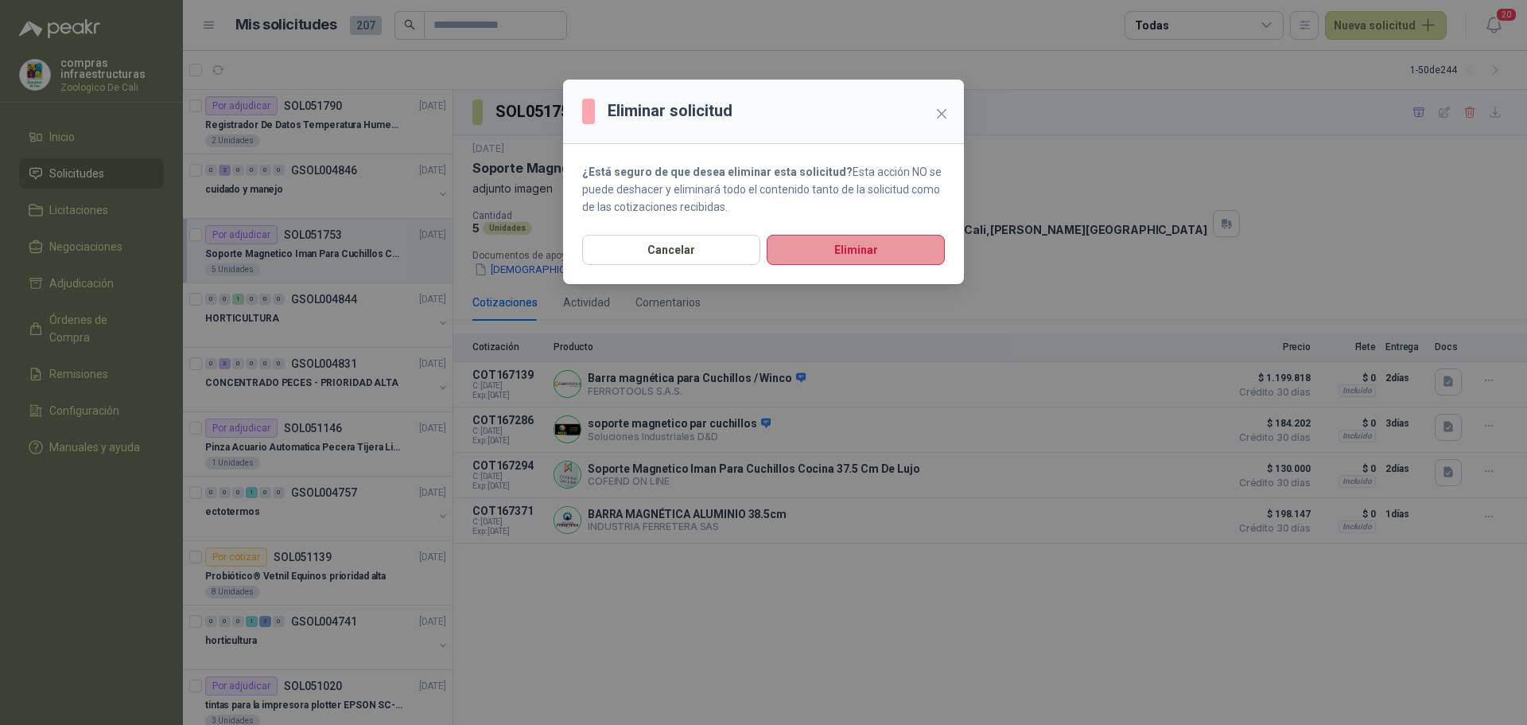
click at [869, 238] on button "Eliminar" at bounding box center [856, 250] width 178 height 30
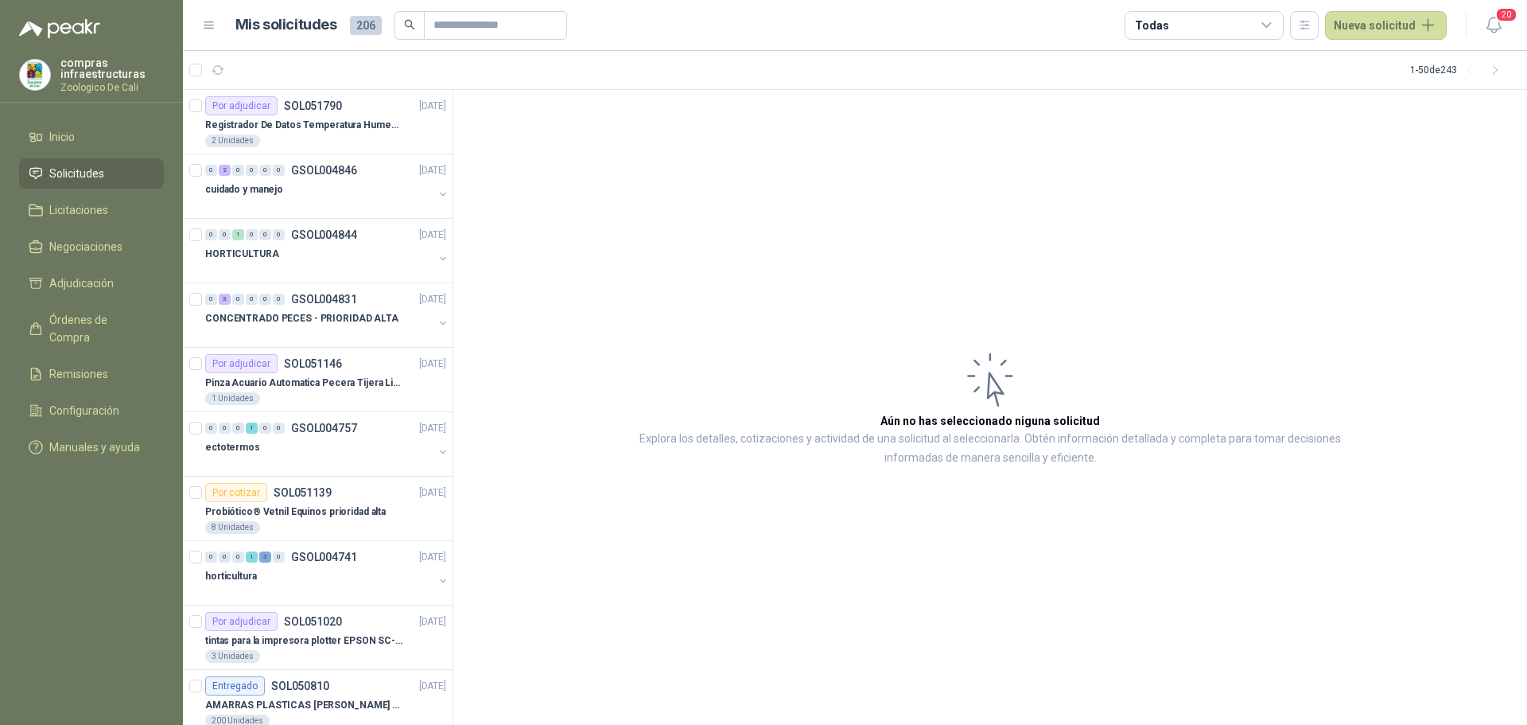
click at [138, 166] on li "Solicitudes" at bounding box center [92, 173] width 126 height 17
click at [138, 207] on li "Licitaciones" at bounding box center [92, 209] width 126 height 17
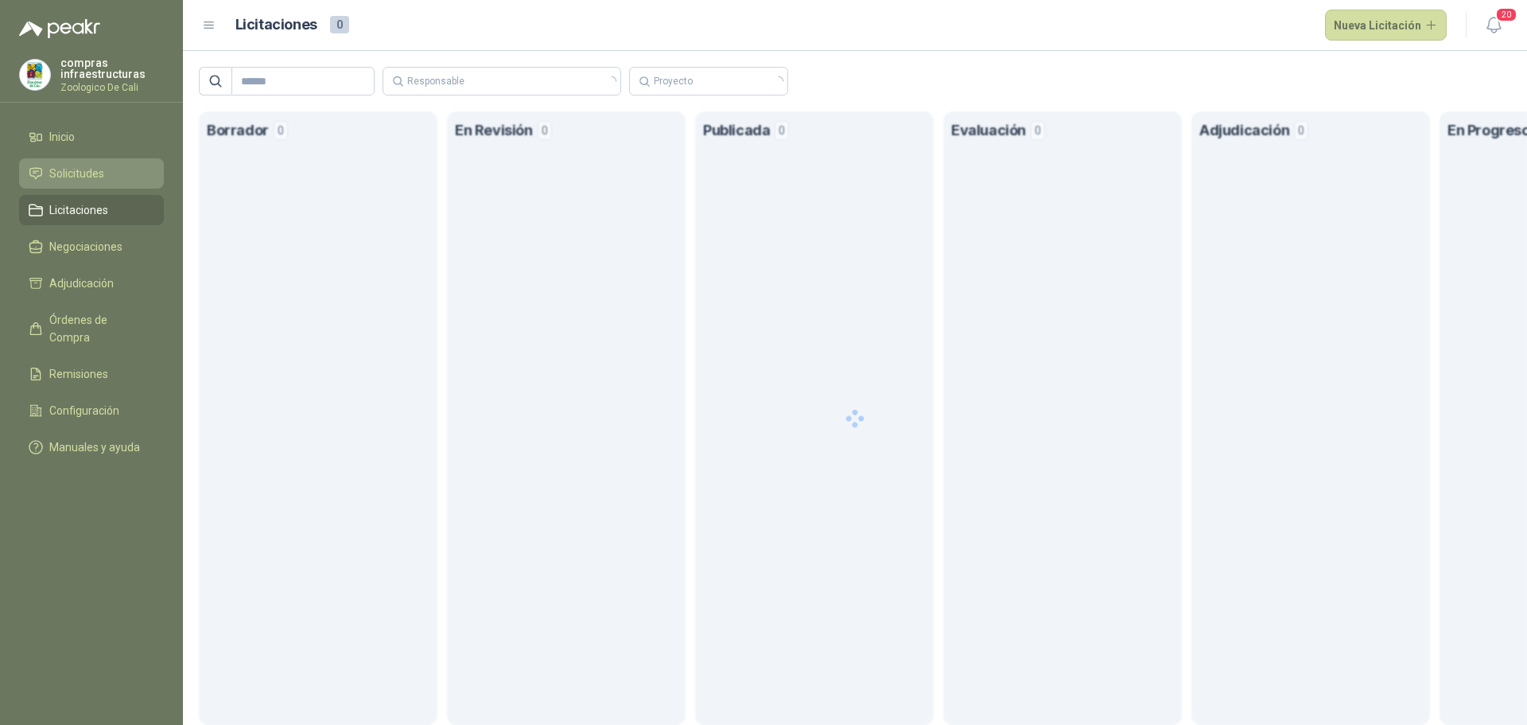
click at [126, 177] on li "Solicitudes" at bounding box center [92, 173] width 126 height 17
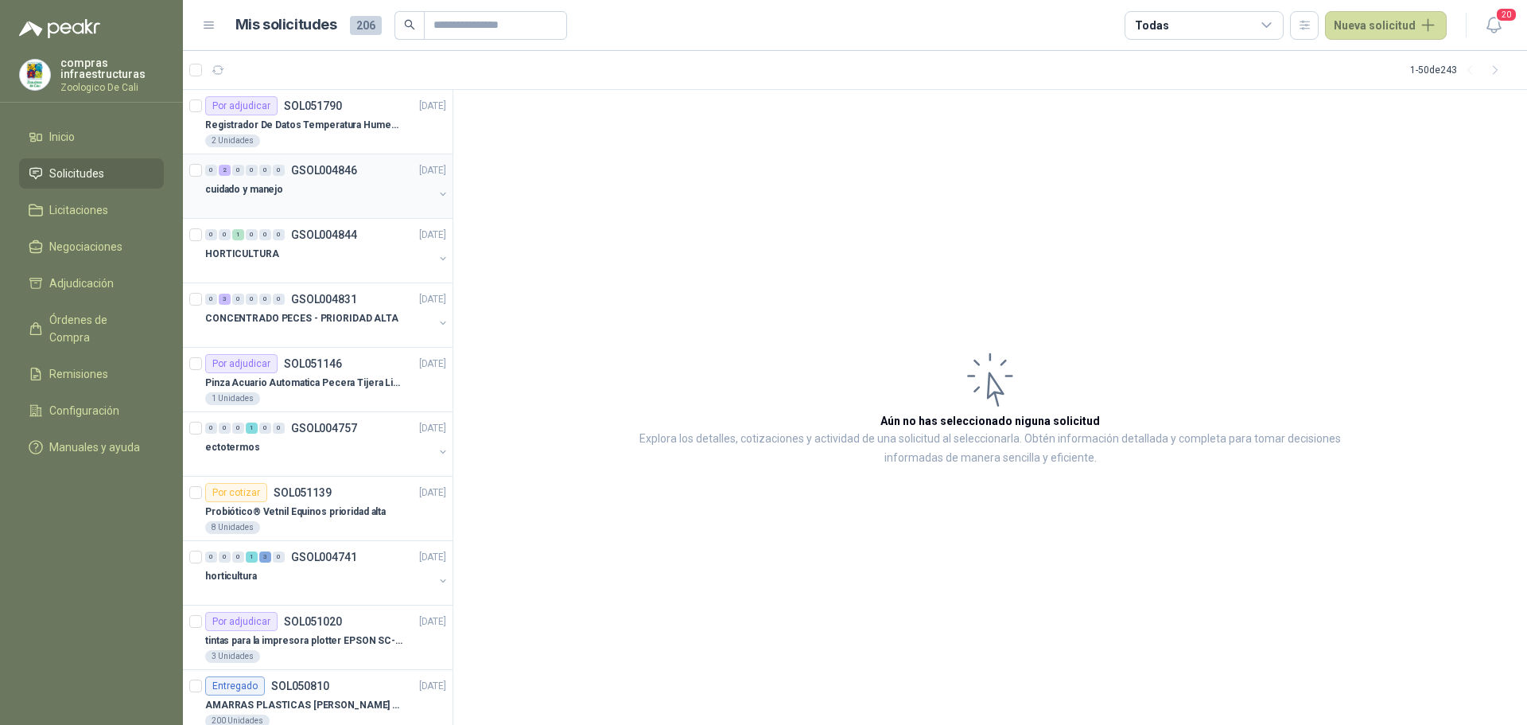
click at [313, 161] on div "0 2 0 0 0 0 GSOL004846 12/08/25" at bounding box center [327, 170] width 244 height 19
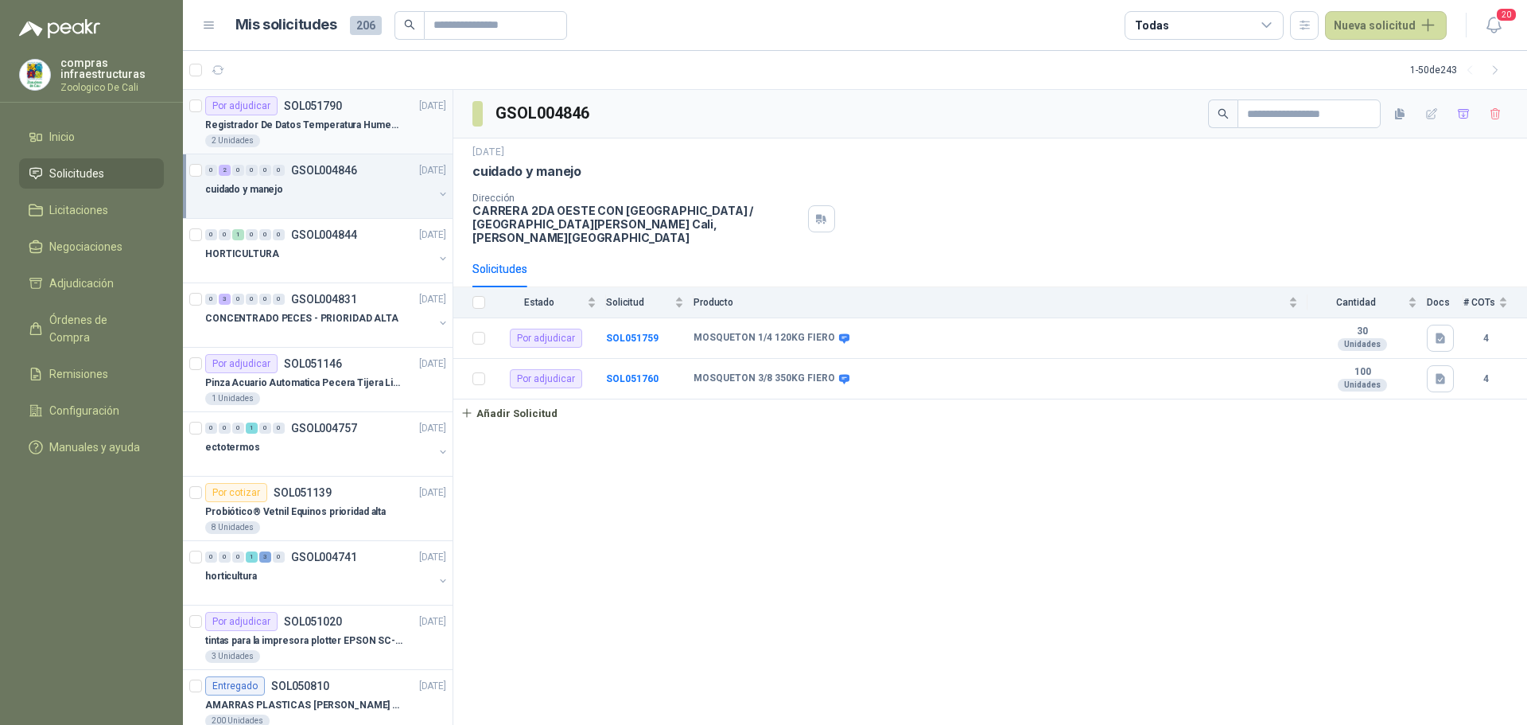
click at [311, 146] on div "2 Unidades" at bounding box center [325, 140] width 241 height 13
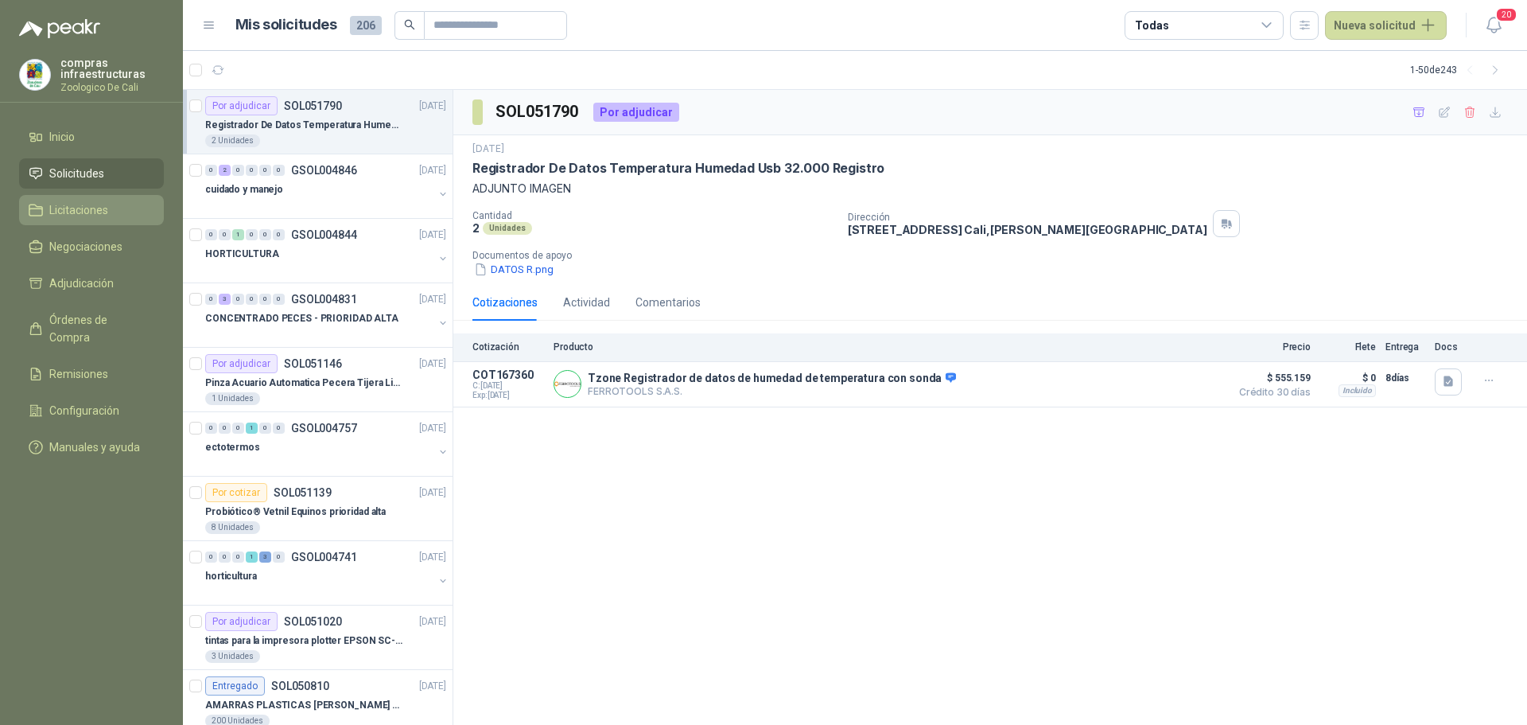
click at [101, 199] on link "Licitaciones" at bounding box center [91, 210] width 145 height 30
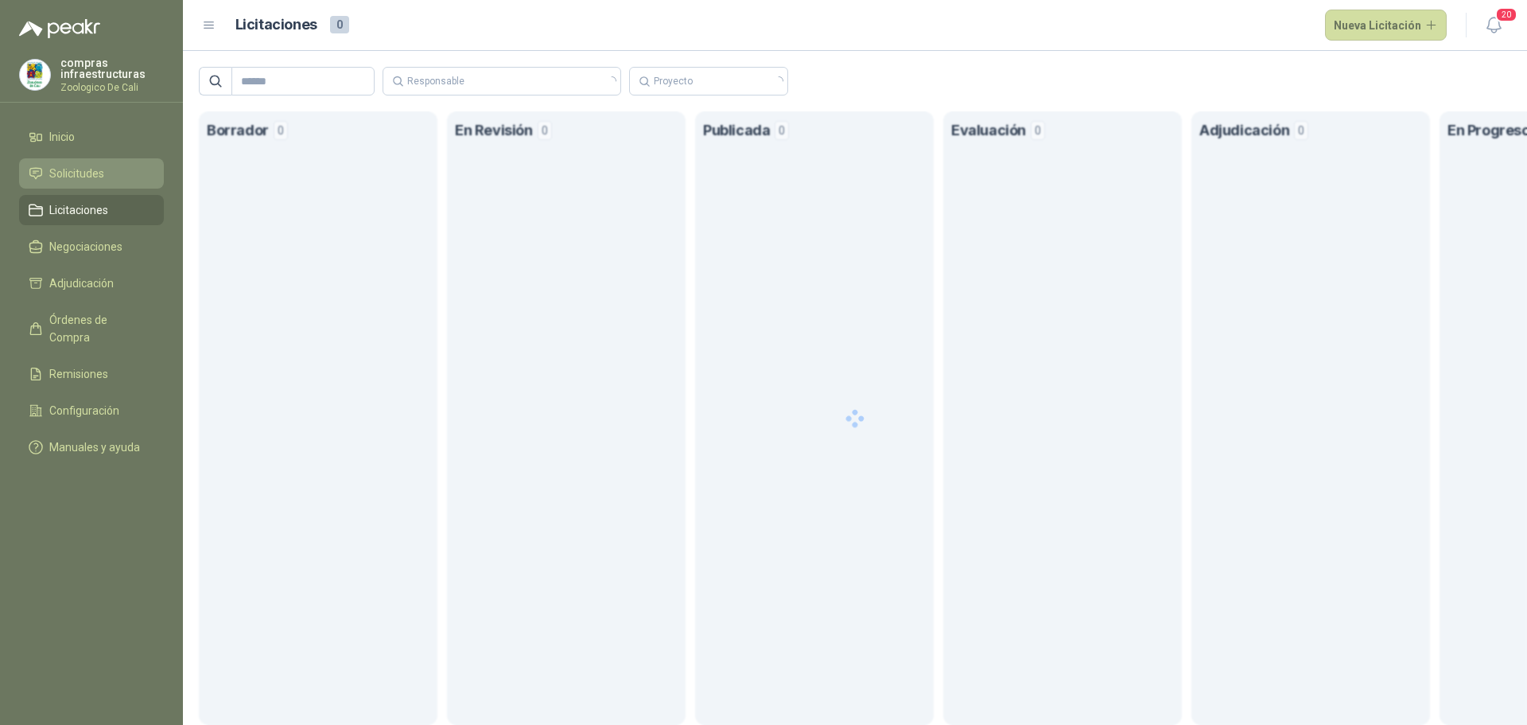
click at [126, 180] on li "Solicitudes" at bounding box center [92, 173] width 126 height 17
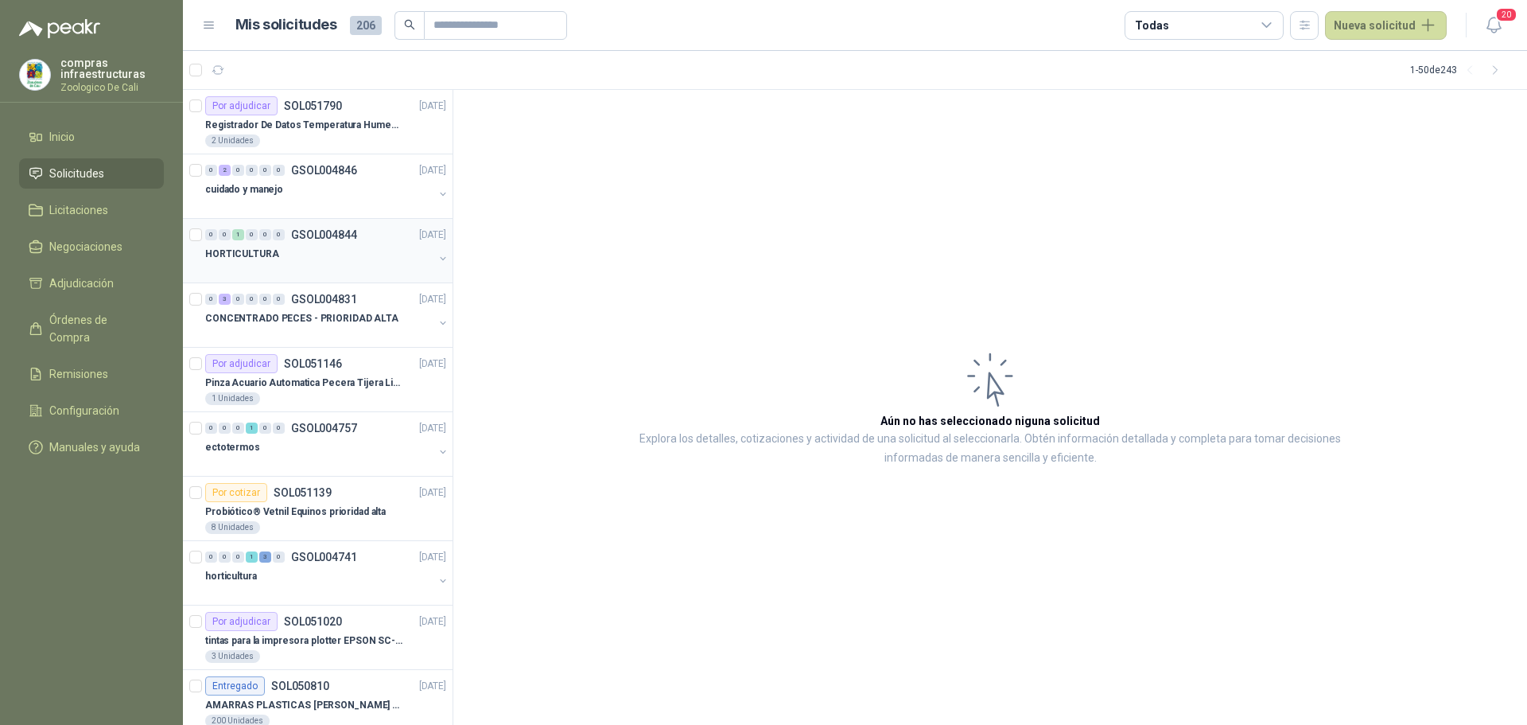
click at [317, 247] on div "HORTICULTURA" at bounding box center [319, 253] width 228 height 19
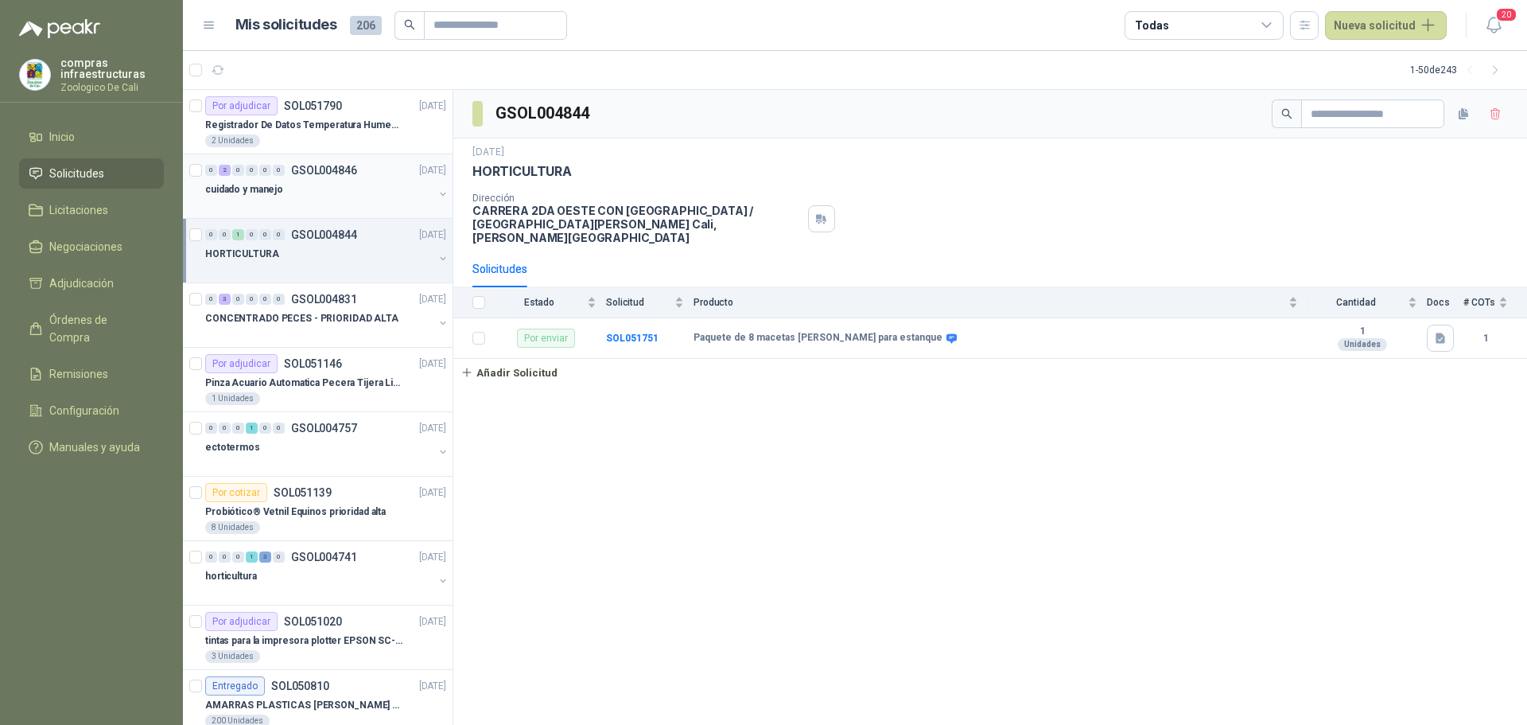
click at [303, 178] on div "0 2 0 0 0 0 GSOL004846 12/08/25" at bounding box center [327, 170] width 244 height 19
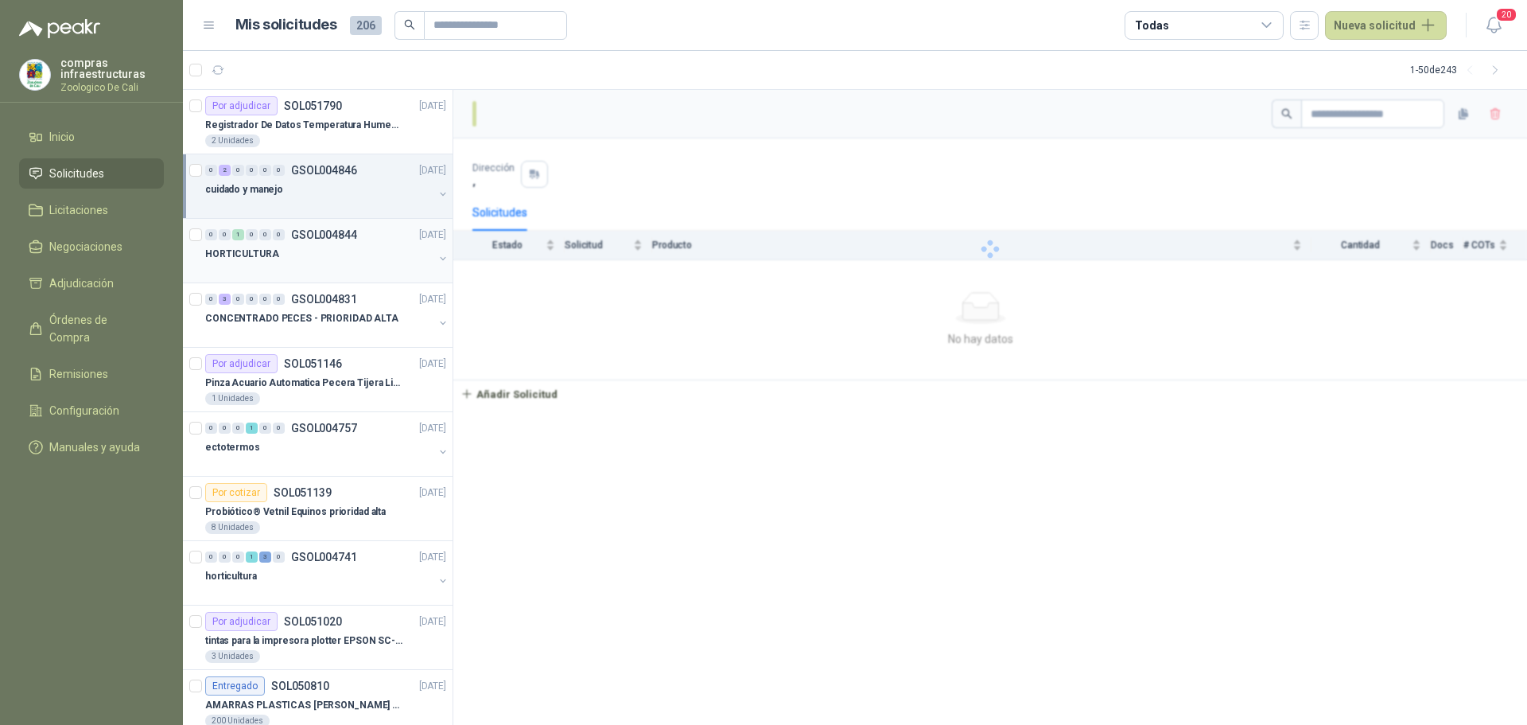
click at [309, 247] on div "HORTICULTURA" at bounding box center [319, 253] width 228 height 19
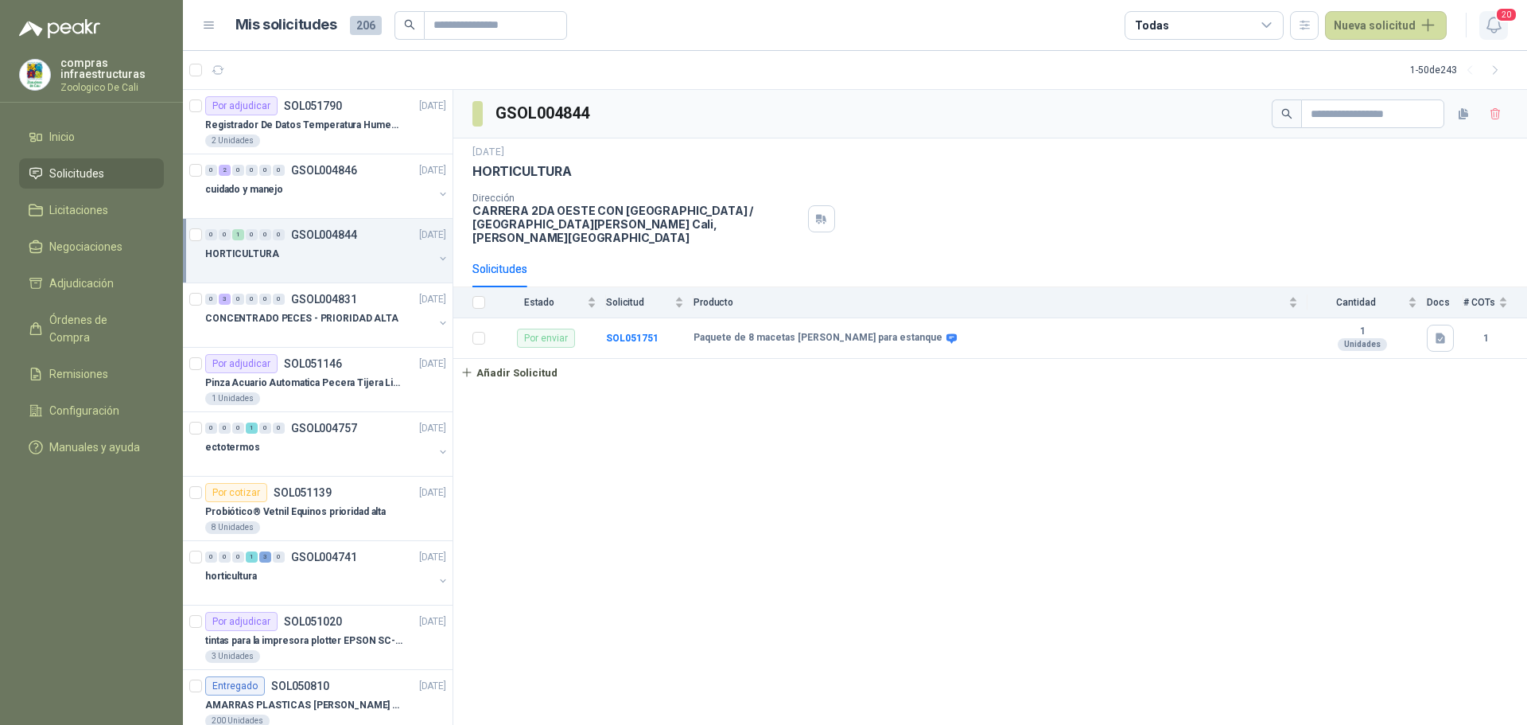
click at [1498, 21] on span "20" at bounding box center [1506, 14] width 22 height 15
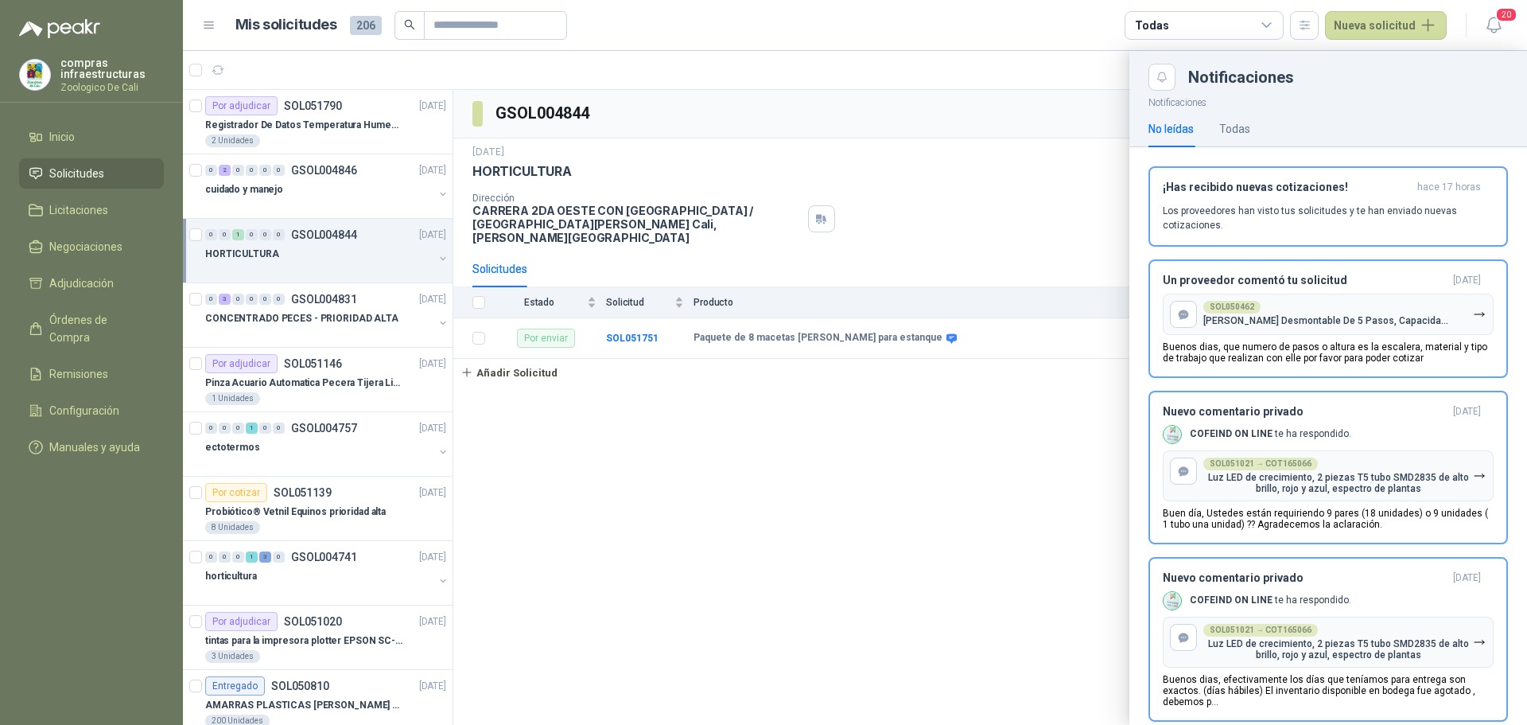
click at [971, 500] on div at bounding box center [855, 388] width 1344 height 674
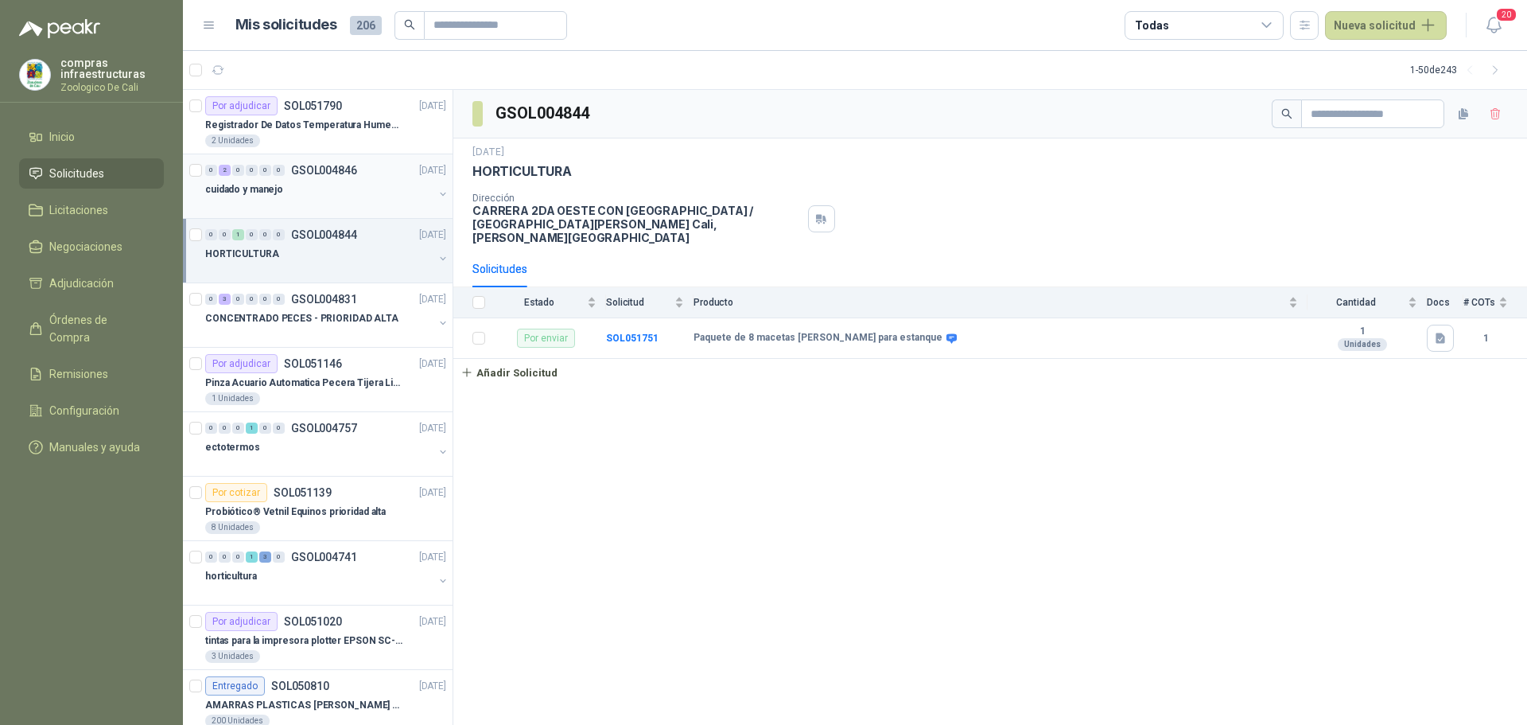
click at [297, 188] on div "cuidado y manejo" at bounding box center [319, 189] width 228 height 19
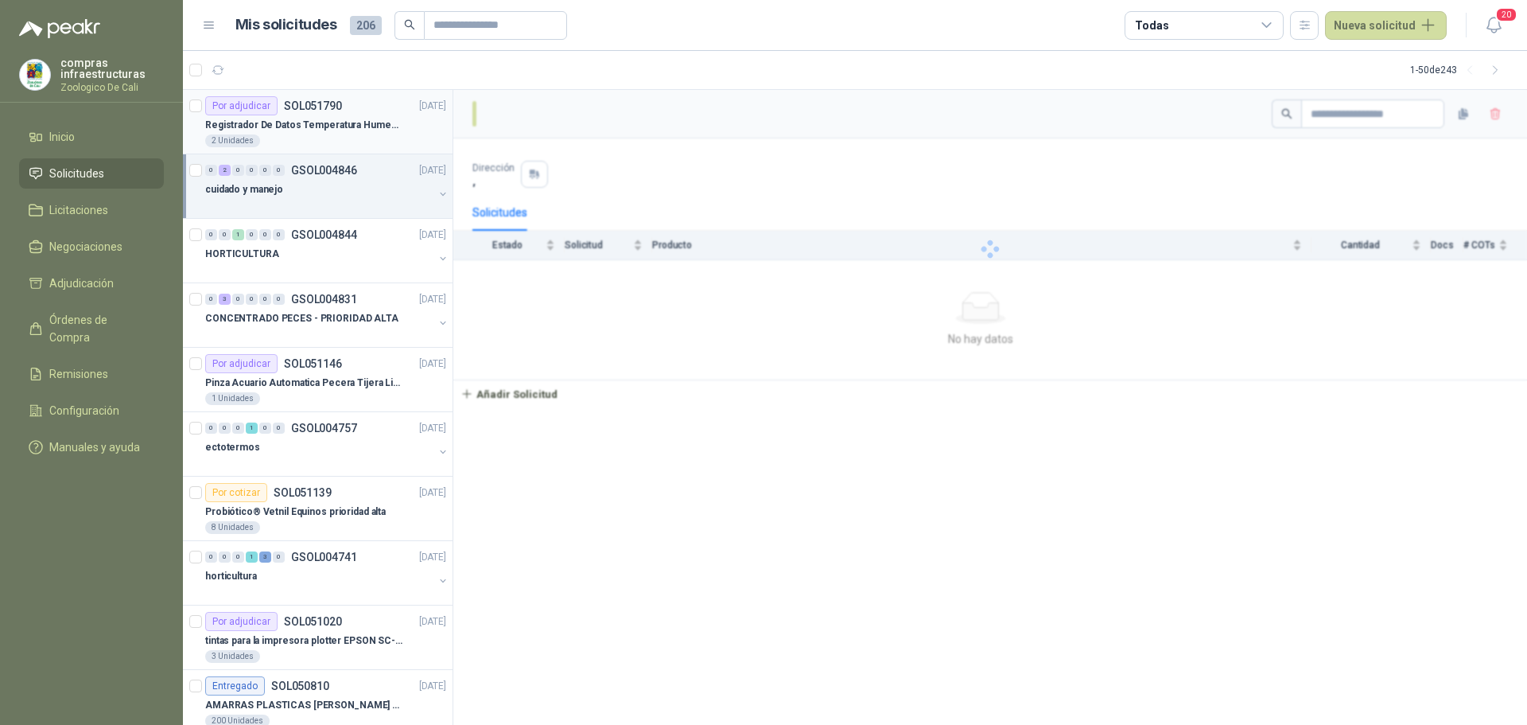
click at [318, 105] on p "SOL051790" at bounding box center [313, 105] width 58 height 11
